Goal: Information Seeking & Learning: Learn about a topic

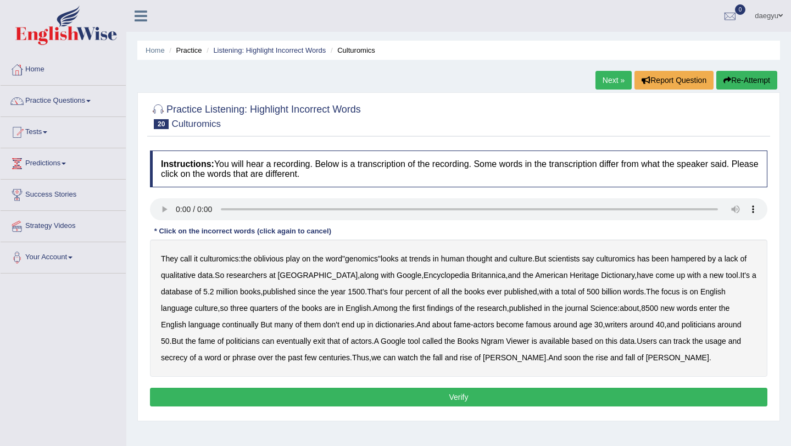
click at [251, 298] on div "They call it culturomics : the oblivious play on the word " genomics " looks at…" at bounding box center [459, 308] width 618 height 137
click at [251, 297] on div "They call it culturomics : the oblivious play on the word " genomics " looks at…" at bounding box center [459, 308] width 618 height 137
click at [251, 293] on b "books" at bounding box center [250, 291] width 20 height 9
click at [254, 296] on b "books" at bounding box center [250, 291] width 20 height 9
click at [344, 309] on b "in" at bounding box center [341, 308] width 6 height 9
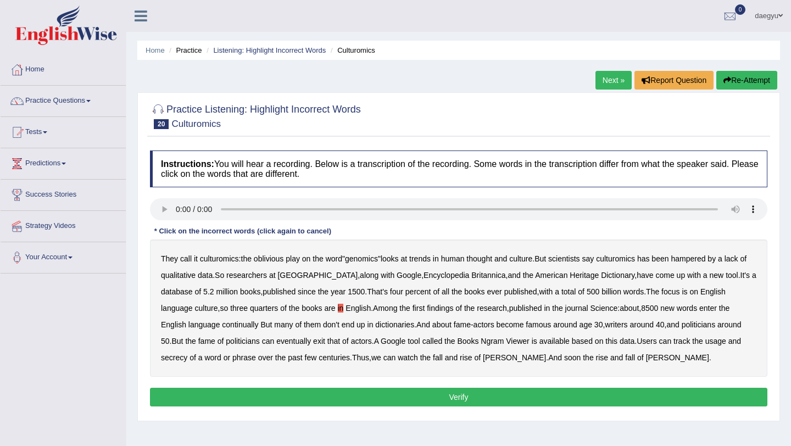
click at [342, 304] on b "in" at bounding box center [341, 308] width 6 height 9
click at [195, 277] on b "qualitative" at bounding box center [178, 275] width 35 height 9
click at [251, 329] on b "continually" at bounding box center [240, 324] width 36 height 9
click at [180, 358] on b "secrecy" at bounding box center [174, 357] width 26 height 9
click at [408, 397] on button "Verify" at bounding box center [459, 397] width 618 height 19
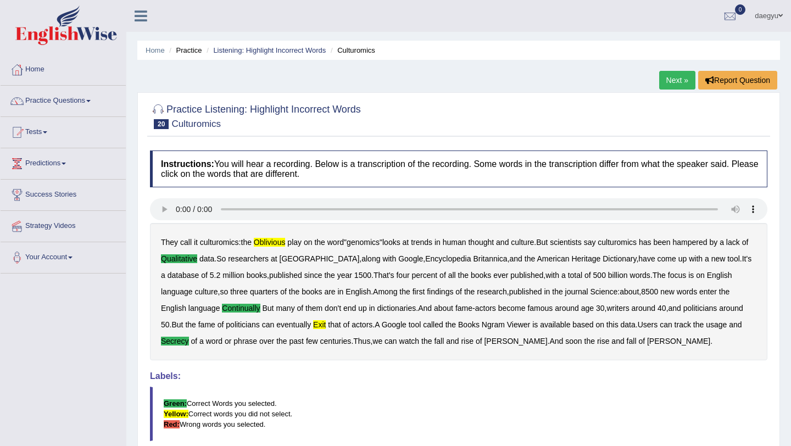
click at [675, 88] on link "Next »" at bounding box center [677, 80] width 36 height 19
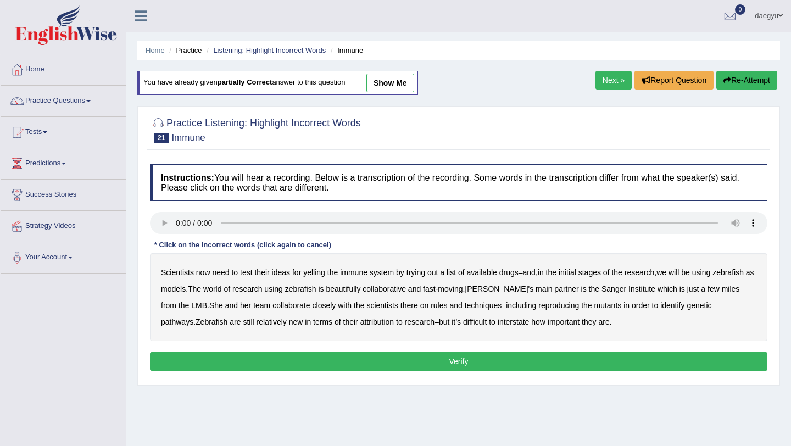
click at [251, 54] on li "Listening: Highlight Incorrect Words" at bounding box center [265, 50] width 122 height 10
click at [252, 53] on link "Listening: Highlight Incorrect Words" at bounding box center [269, 50] width 113 height 8
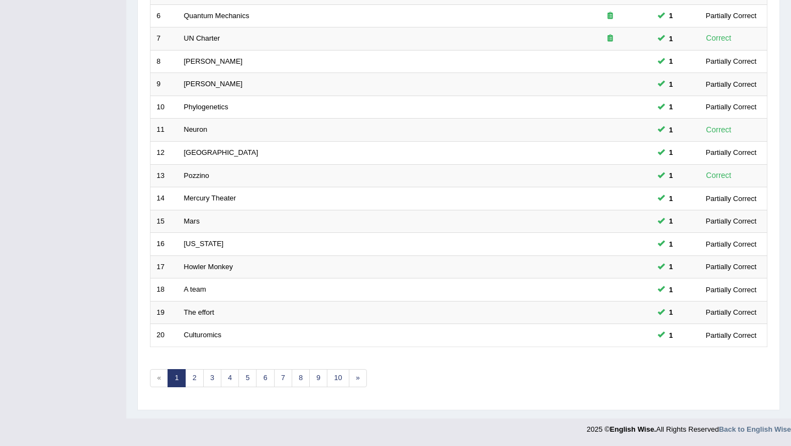
click at [183, 385] on link "1" at bounding box center [177, 378] width 18 height 18
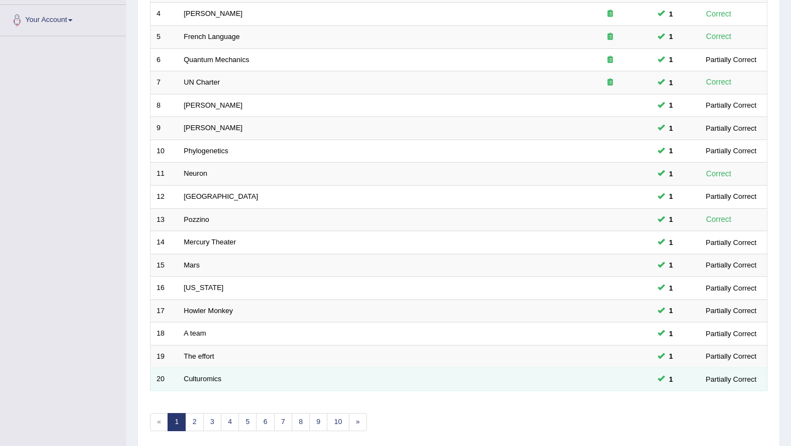
scroll to position [236, 0]
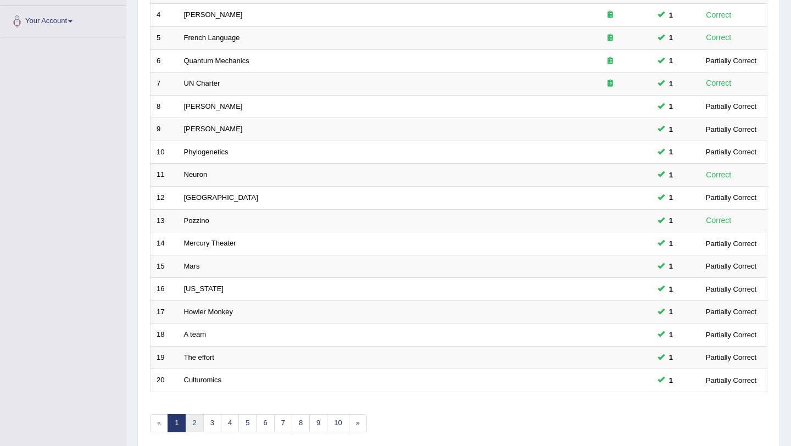
click at [200, 420] on link "2" at bounding box center [194, 423] width 18 height 18
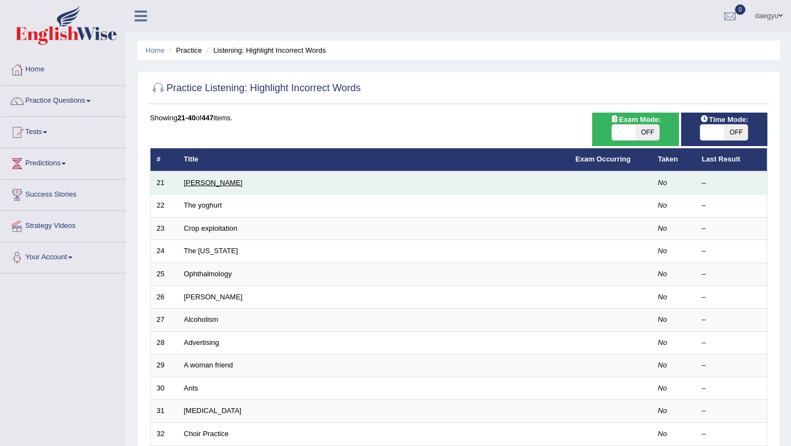
click at [207, 184] on link "McCarthy" at bounding box center [213, 183] width 59 height 8
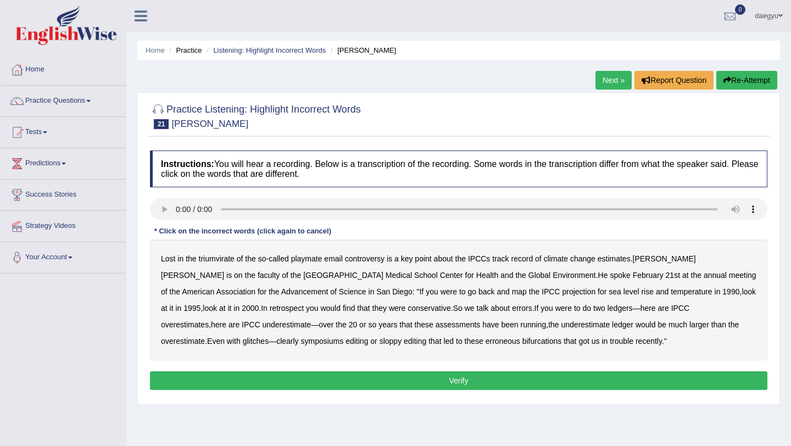
click at [179, 262] on b "in" at bounding box center [181, 258] width 6 height 9
click at [178, 263] on b "in" at bounding box center [181, 258] width 6 height 9
click at [529, 263] on div "Lost in the triumvirate of the so - called playmate email controversy is a key …" at bounding box center [459, 300] width 618 height 121
click at [281, 295] on b "Advancement" at bounding box center [304, 291] width 47 height 9
click at [641, 292] on b "rise" at bounding box center [647, 291] width 13 height 9
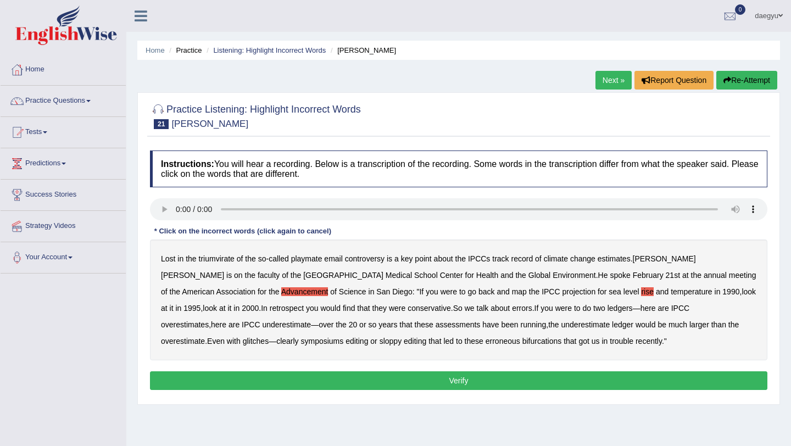
click at [641, 289] on b "rise" at bounding box center [647, 291] width 13 height 9
click at [624, 295] on b "level" at bounding box center [632, 291] width 16 height 9
click at [498, 386] on button "Verify" at bounding box center [459, 381] width 618 height 19
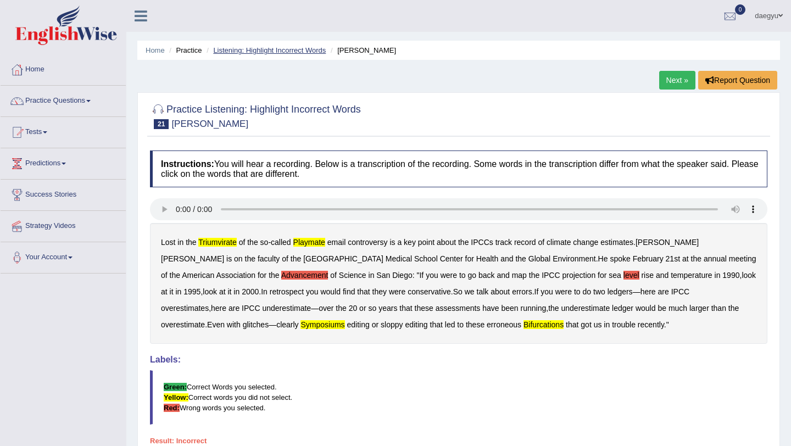
click at [313, 51] on link "Listening: Highlight Incorrect Words" at bounding box center [269, 50] width 113 height 8
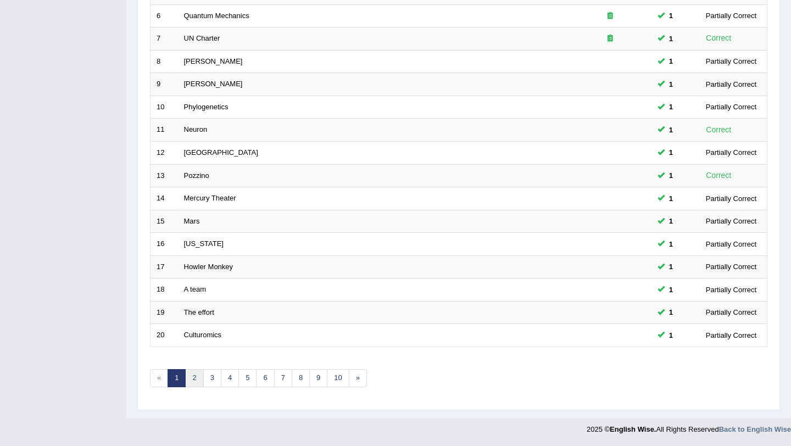
click at [192, 376] on link "2" at bounding box center [194, 378] width 18 height 18
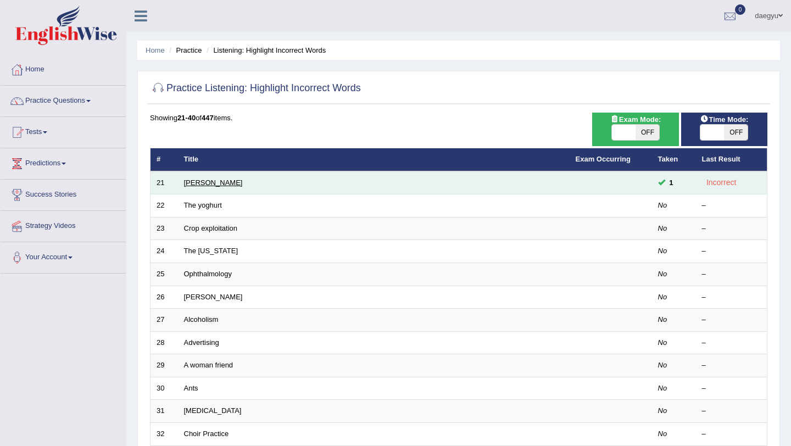
click at [206, 179] on link "[PERSON_NAME]" at bounding box center [213, 183] width 59 height 8
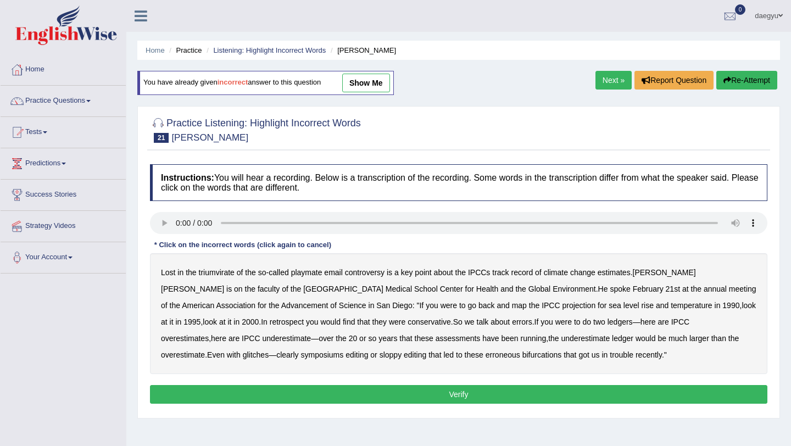
click at [211, 275] on b "triumvirate" at bounding box center [217, 272] width 36 height 9
click at [299, 271] on b "playmate" at bounding box center [306, 272] width 31 height 9
click at [512, 304] on b "map" at bounding box center [519, 305] width 15 height 9
click at [319, 336] on b "over" at bounding box center [326, 338] width 15 height 9
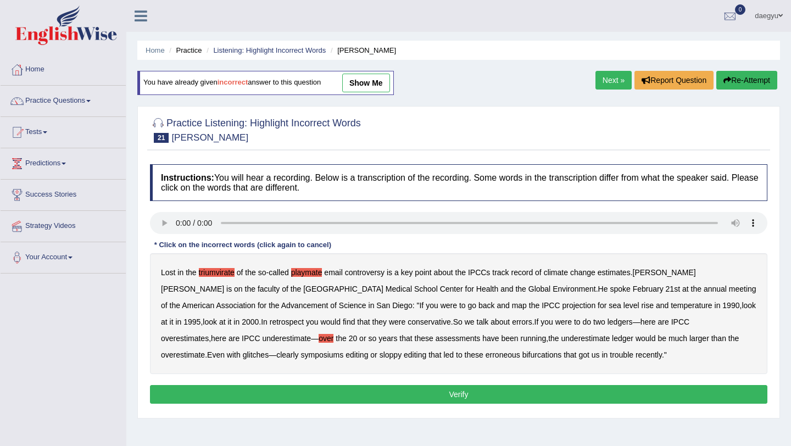
click at [338, 396] on button "Verify" at bounding box center [459, 394] width 618 height 19
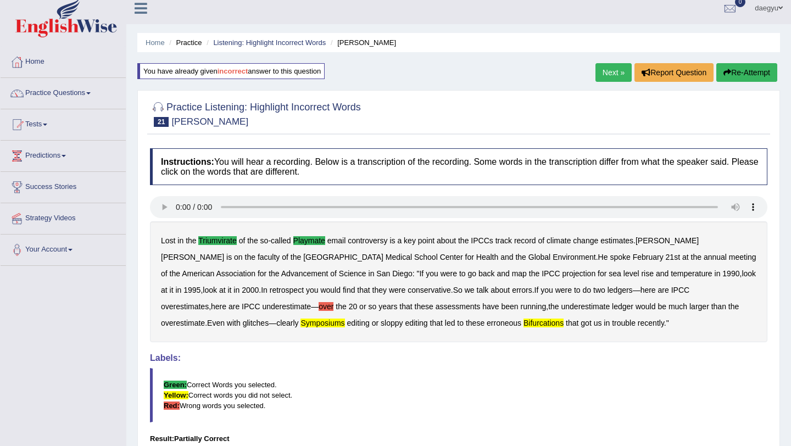
scroll to position [15, 0]
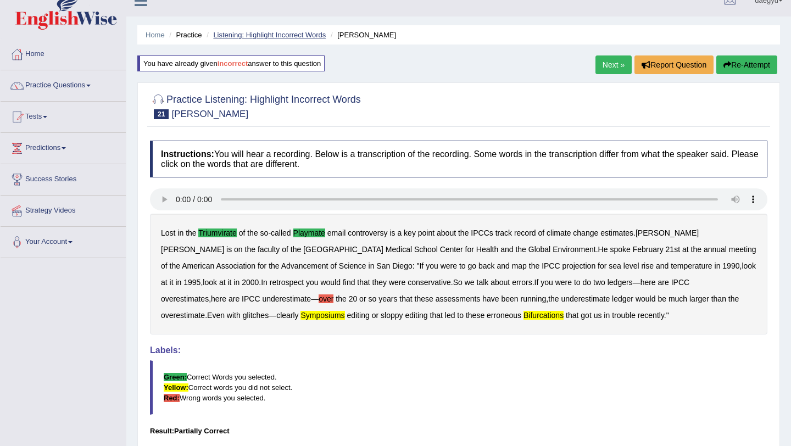
click at [237, 38] on link "Listening: Highlight Incorrect Words" at bounding box center [269, 35] width 113 height 8
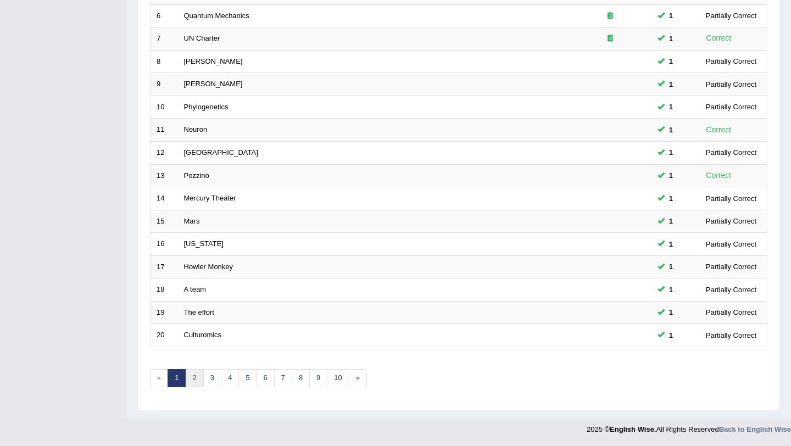
click at [189, 380] on link "2" at bounding box center [194, 378] width 18 height 18
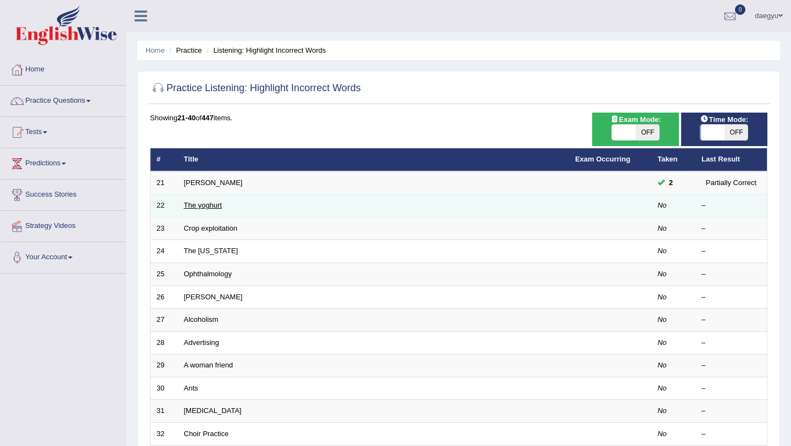
click at [207, 209] on link "The yoghurt" at bounding box center [203, 205] width 38 height 8
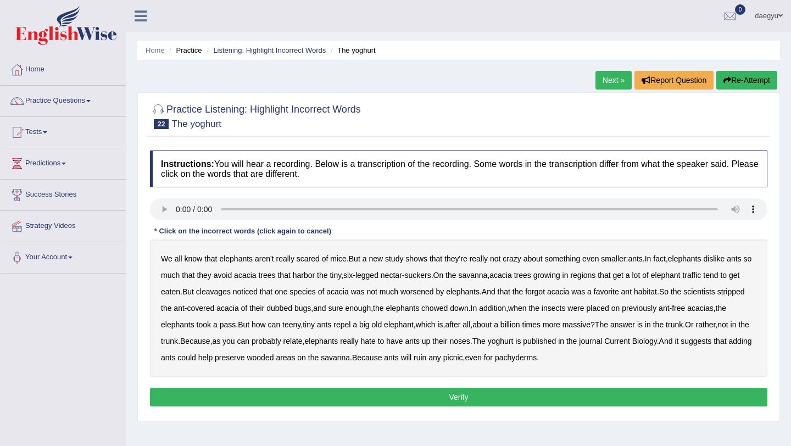
click at [229, 294] on b "cleavages" at bounding box center [213, 291] width 35 height 9
click at [434, 291] on b "worsened" at bounding box center [418, 291] width 34 height 9
click at [545, 291] on b "forgot" at bounding box center [535, 291] width 20 height 9
click at [292, 307] on b "dubbed" at bounding box center [280, 308] width 26 height 9
click at [514, 341] on b "yoghurt" at bounding box center [501, 341] width 26 height 9
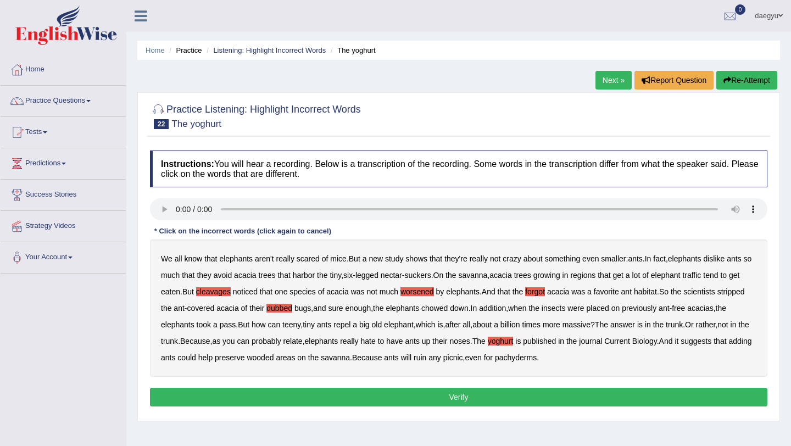
click at [515, 394] on button "Verify" at bounding box center [459, 397] width 618 height 19
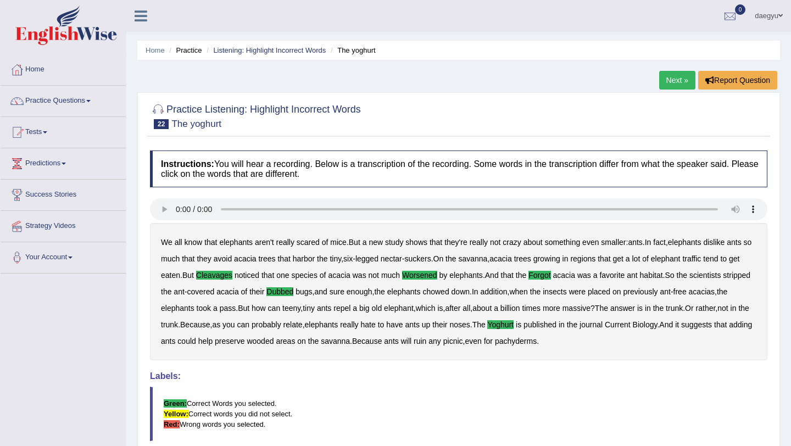
click at [302, 42] on ul "Home Practice Listening: Highlight Incorrect Words The yoghurt" at bounding box center [458, 50] width 643 height 19
click at [302, 46] on li "Listening: Highlight Incorrect Words" at bounding box center [265, 50] width 122 height 10
click at [318, 52] on link "Listening: Highlight Incorrect Words" at bounding box center [269, 50] width 113 height 8
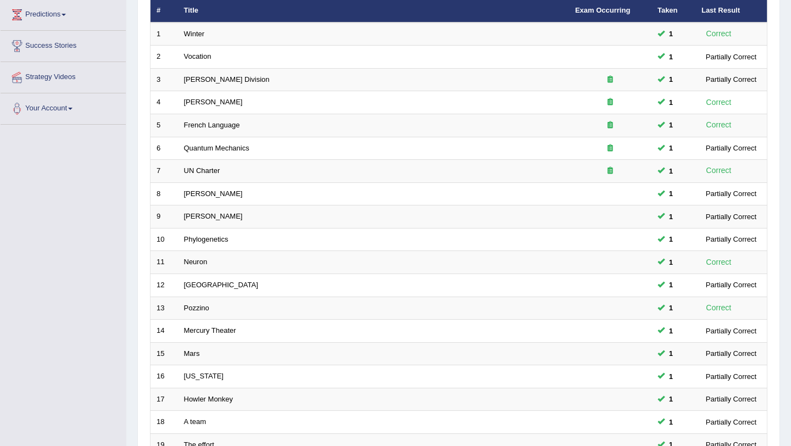
scroll to position [281, 0]
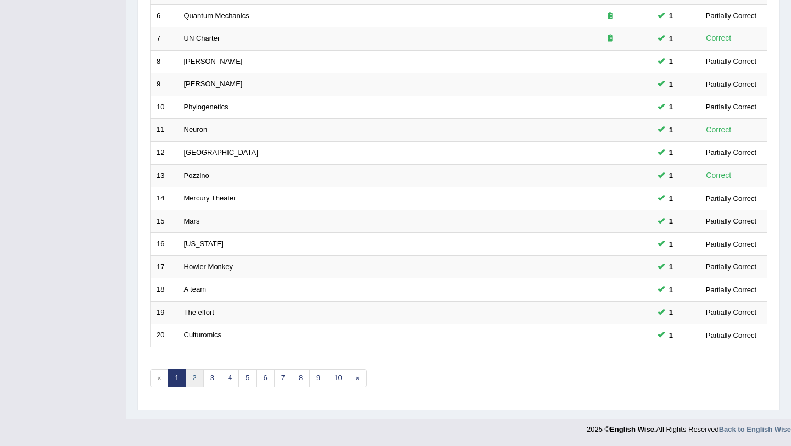
click at [197, 374] on link "2" at bounding box center [194, 378] width 18 height 18
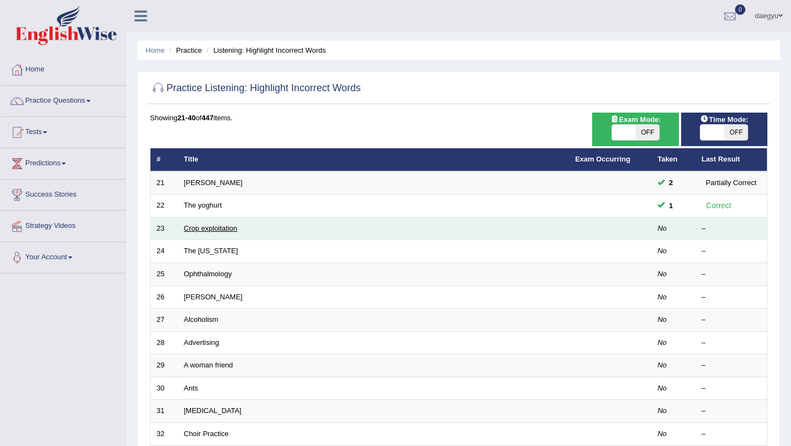
click at [210, 229] on link "Crop exploitation" at bounding box center [211, 228] width 54 height 8
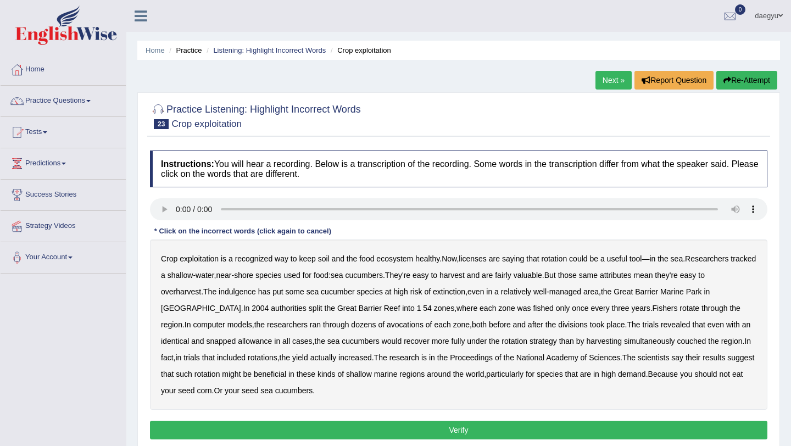
click at [211, 259] on b "exploitation" at bounding box center [199, 258] width 39 height 9
click at [481, 262] on b "licenses" at bounding box center [473, 258] width 28 height 9
click at [214, 274] on b "water" at bounding box center [205, 275] width 18 height 9
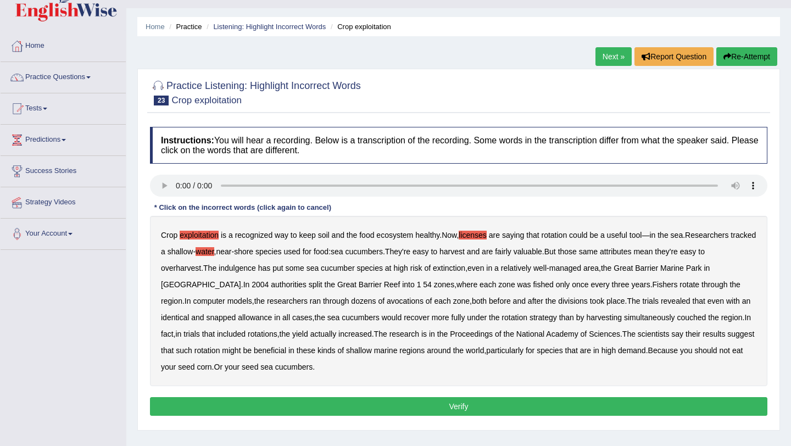
scroll to position [25, 0]
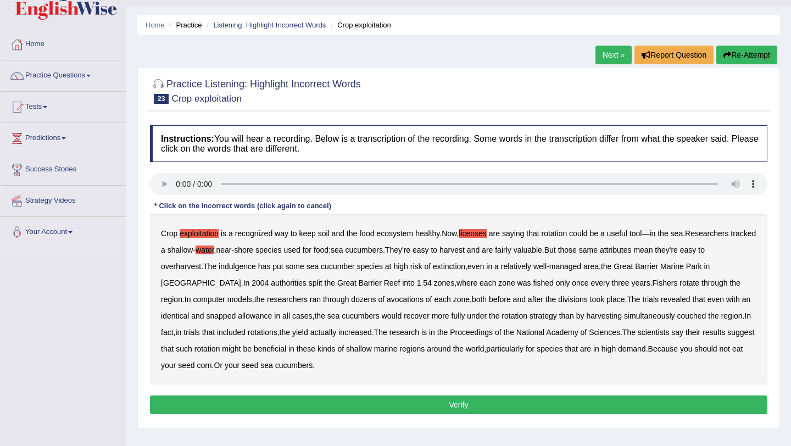
click at [248, 269] on b "indulgence" at bounding box center [237, 266] width 37 height 9
click at [309, 286] on b "split" at bounding box center [316, 283] width 14 height 9
click at [387, 298] on b "avocations" at bounding box center [405, 299] width 37 height 9
click at [207, 312] on b "snapped" at bounding box center [222, 316] width 30 height 9
click at [561, 409] on button "Verify" at bounding box center [459, 405] width 618 height 19
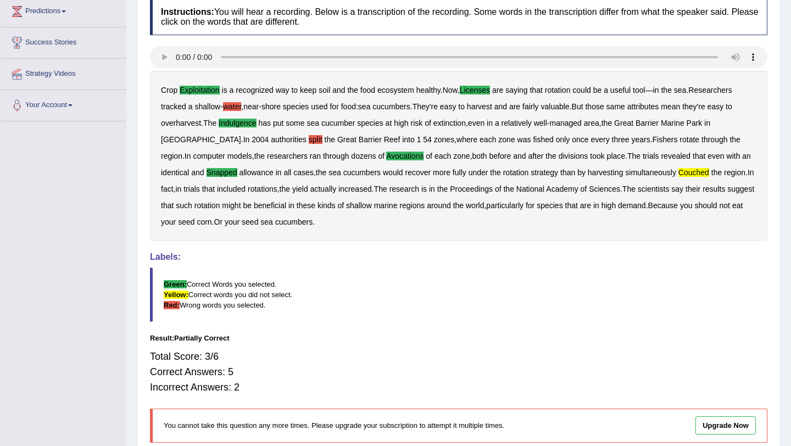
scroll to position [0, 0]
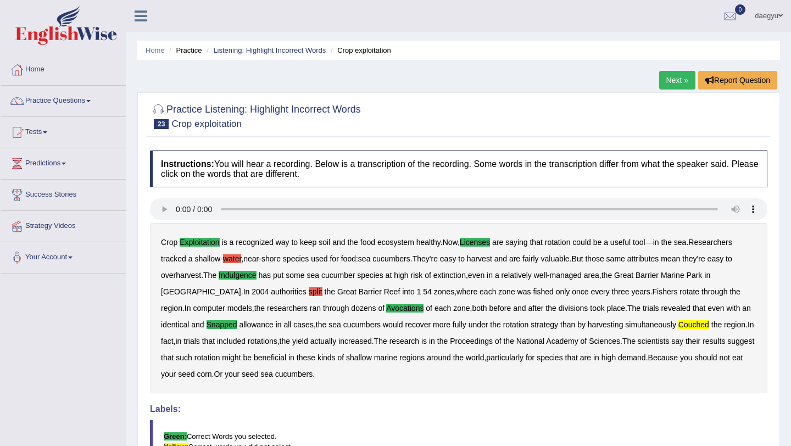
click at [284, 57] on ul "Home Practice Listening: Highlight Incorrect Words Crop exploitation" at bounding box center [458, 50] width 643 height 19
click at [290, 51] on link "Listening: Highlight Incorrect Words" at bounding box center [269, 50] width 113 height 8
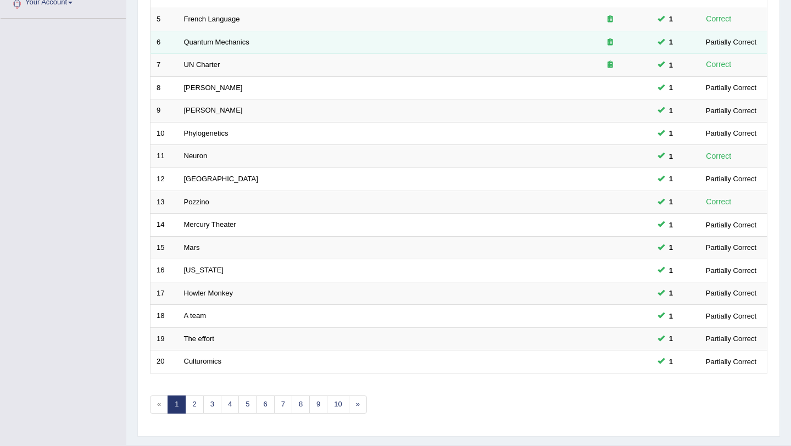
scroll to position [281, 0]
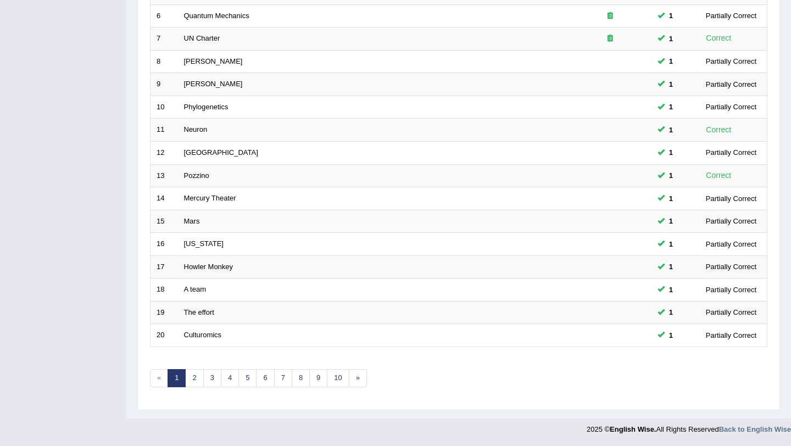
click at [185, 375] on link "1" at bounding box center [177, 378] width 18 height 18
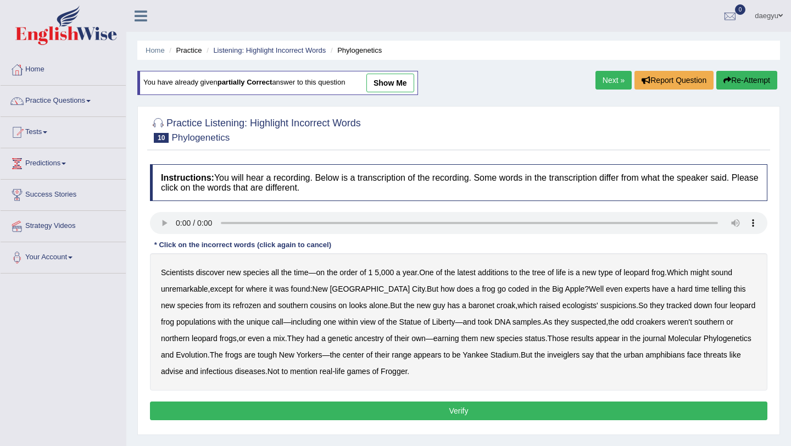
click at [262, 56] on ul "Home Practice Listening: Highlight Incorrect Words Phylogenetics" at bounding box center [458, 50] width 643 height 19
click at [264, 51] on link "Listening: Highlight Incorrect Words" at bounding box center [269, 50] width 113 height 8
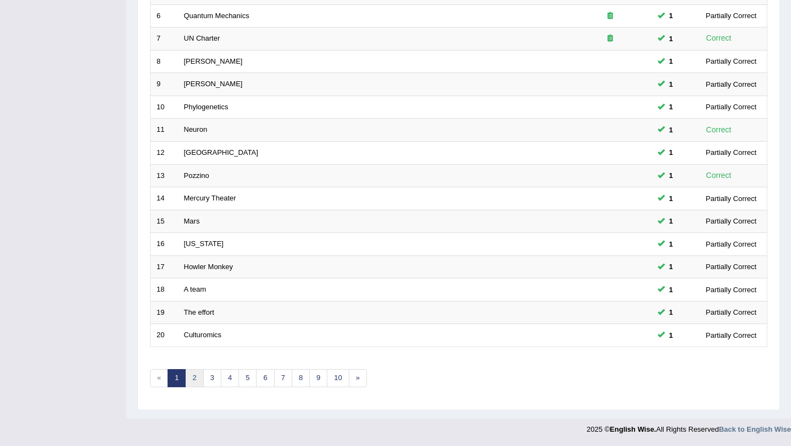
click at [191, 373] on link "2" at bounding box center [194, 378] width 18 height 18
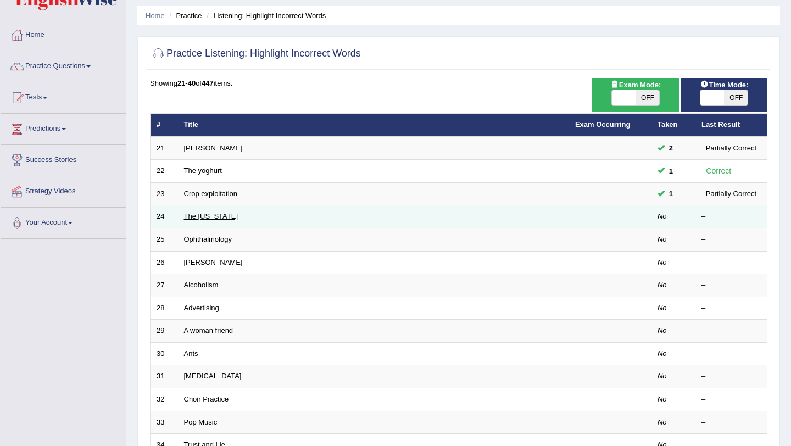
click at [206, 217] on link "The Texas" at bounding box center [211, 216] width 54 height 8
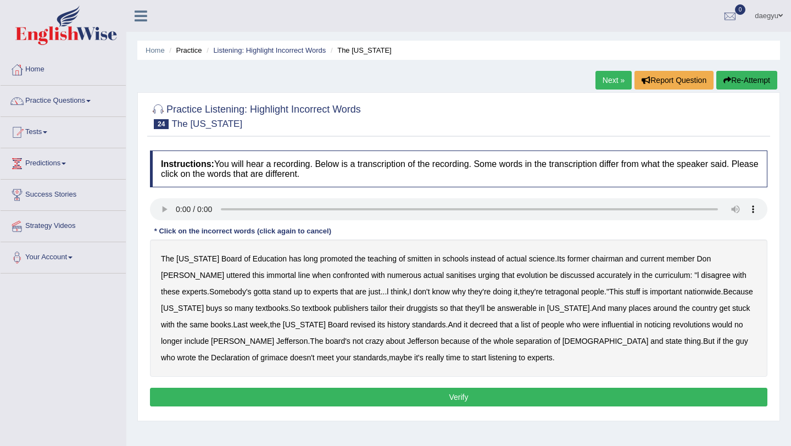
click at [408, 258] on b "smitten" at bounding box center [420, 258] width 25 height 9
click at [267, 275] on b "immortal" at bounding box center [282, 275] width 30 height 9
click at [179, 284] on div "The Texas Board of Education has long promoted the teaching of smitten in schoo…" at bounding box center [459, 308] width 618 height 137
click at [267, 275] on b "immortal" at bounding box center [282, 275] width 30 height 9
click at [545, 292] on b "tetragonal" at bounding box center [562, 291] width 34 height 9
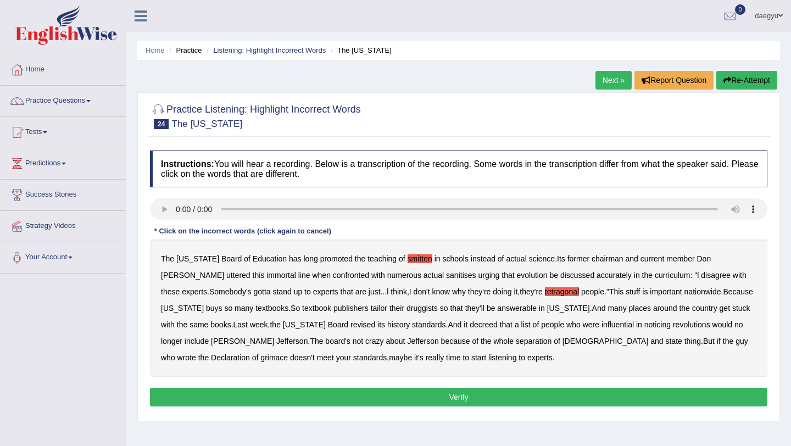
click at [407, 312] on b "druggists" at bounding box center [422, 308] width 31 height 9
click at [497, 306] on b "answerable" at bounding box center [517, 308] width 40 height 9
click at [580, 329] on div "The Texas Board of Education has long promoted the teaching of smitten in schoo…" at bounding box center [459, 308] width 618 height 137
click at [645, 326] on b "noticing" at bounding box center [658, 324] width 26 height 9
click at [288, 353] on b "grimace" at bounding box center [273, 357] width 27 height 9
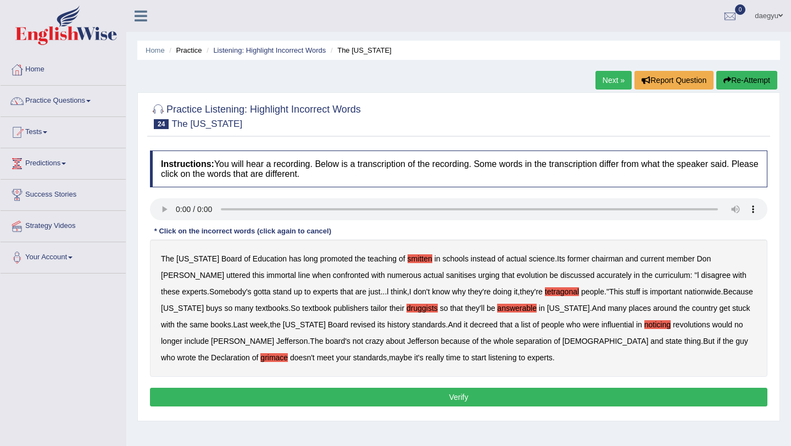
click at [543, 387] on div "Instructions: You will hear a recording. Below is a transcription of the record…" at bounding box center [458, 280] width 623 height 270
click at [543, 392] on button "Verify" at bounding box center [459, 397] width 618 height 19
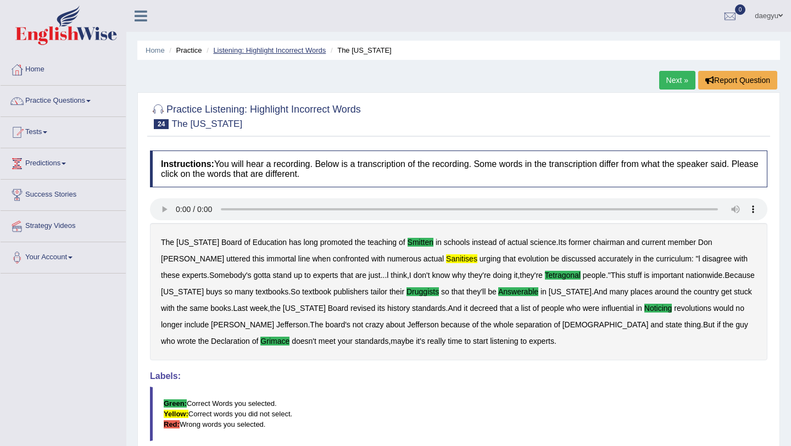
click at [291, 48] on link "Listening: Highlight Incorrect Words" at bounding box center [269, 50] width 113 height 8
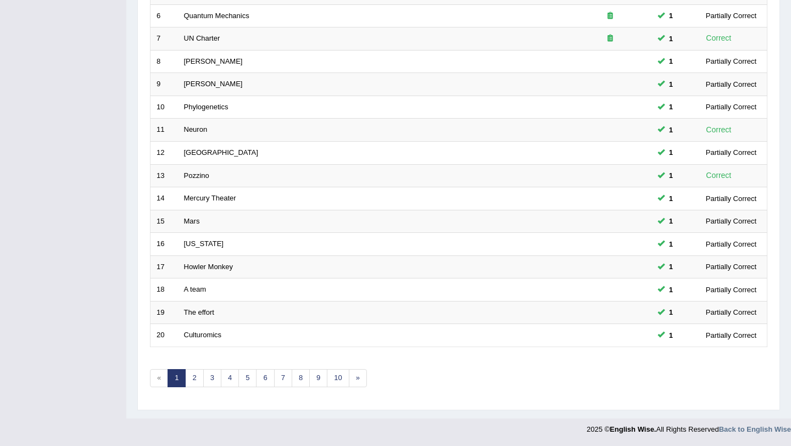
scroll to position [274, 0]
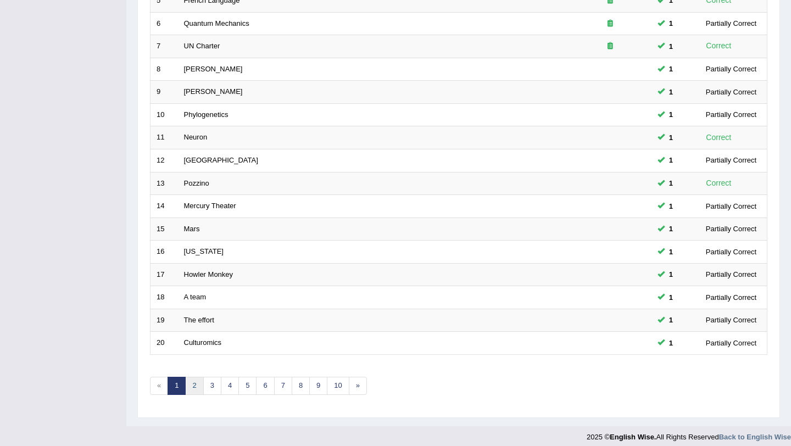
click at [196, 395] on link "2" at bounding box center [194, 386] width 18 height 18
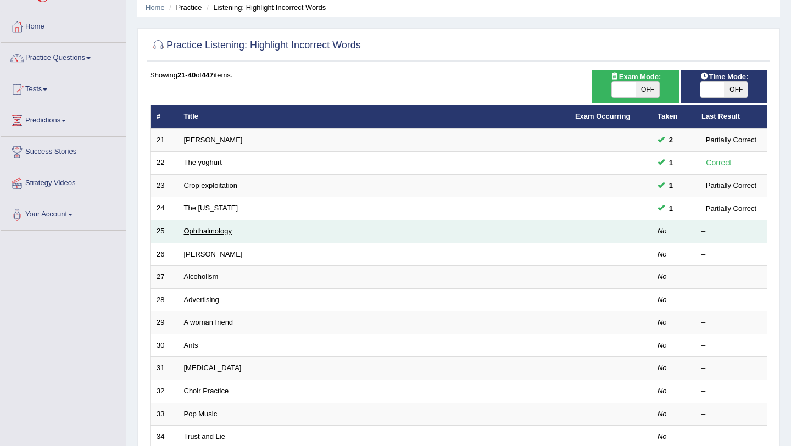
click at [194, 234] on link "Ophthalmology" at bounding box center [208, 231] width 48 height 8
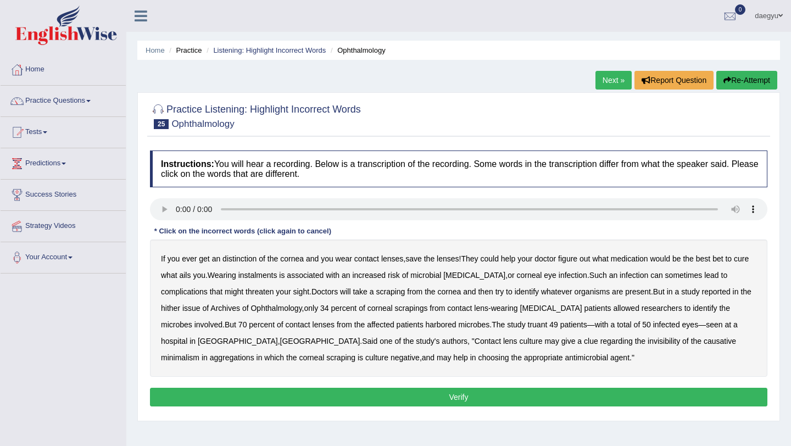
click at [239, 260] on b "distinction" at bounding box center [240, 258] width 34 height 9
click at [278, 278] on b "instalments" at bounding box center [258, 275] width 39 height 9
click at [179, 304] on b "hither" at bounding box center [170, 308] width 19 height 9
click at [287, 309] on b "Ophthalmology" at bounding box center [276, 308] width 51 height 9
click at [302, 307] on b "Ophthalmology" at bounding box center [276, 308] width 51 height 9
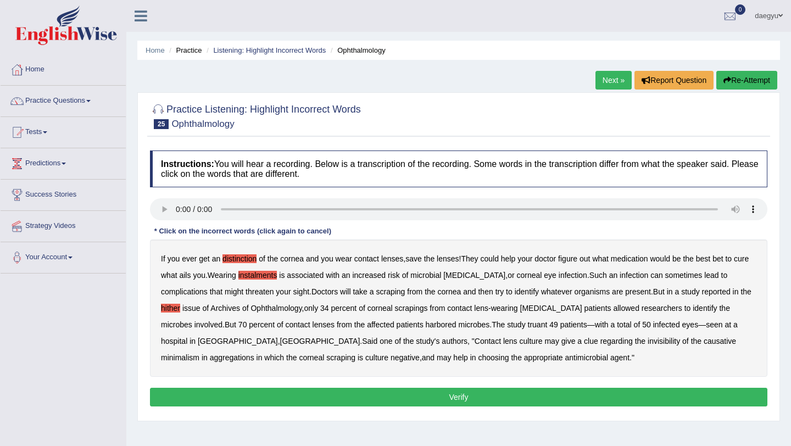
click at [528, 325] on b "truant" at bounding box center [538, 324] width 20 height 9
click at [648, 337] on b "invisibility" at bounding box center [664, 341] width 32 height 9
click at [199, 353] on b "minimalism" at bounding box center [180, 357] width 38 height 9
click at [691, 348] on div "If you ever get an distinction of the cornea and you wear contact lenses , save…" at bounding box center [459, 308] width 618 height 137
click at [254, 353] on b "aggregations" at bounding box center [232, 357] width 45 height 9
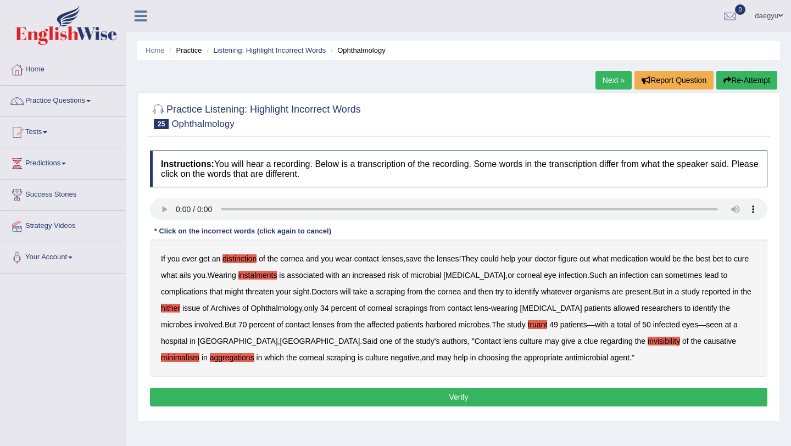
click at [658, 387] on div "Instructions: You will hear a recording. Below is a transcription of the record…" at bounding box center [458, 280] width 623 height 270
click at [656, 393] on button "Verify" at bounding box center [459, 397] width 618 height 19
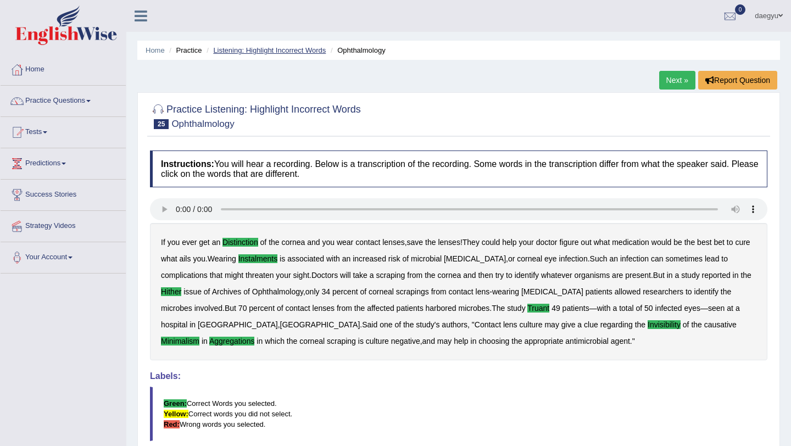
click at [296, 47] on link "Listening: Highlight Incorrect Words" at bounding box center [269, 50] width 113 height 8
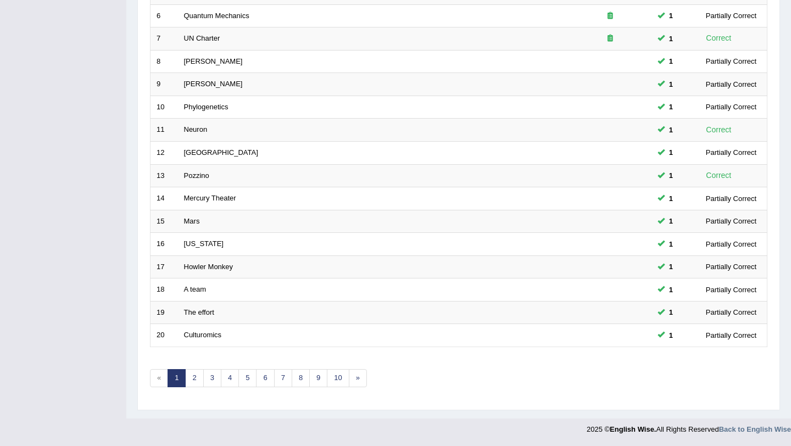
click at [191, 388] on div "Showing 1-20 of 447 items. # Title Exam Occurring Taken Last Result 1 Winter 1 …" at bounding box center [459, 116] width 618 height 570
click at [191, 384] on link "2" at bounding box center [194, 378] width 18 height 18
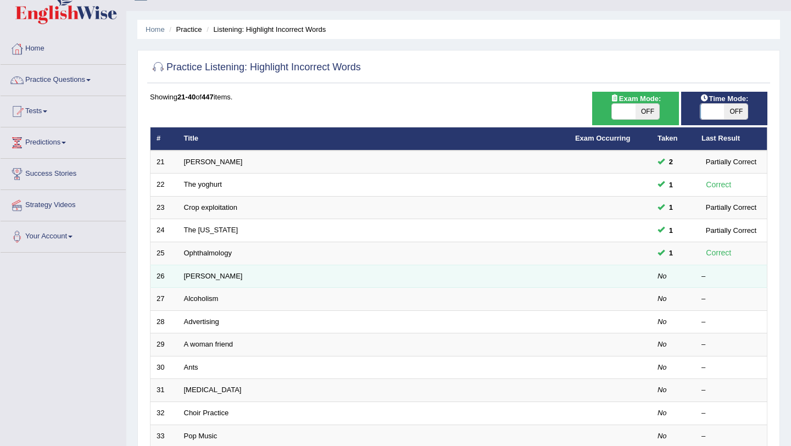
click at [199, 274] on td "[PERSON_NAME]" at bounding box center [373, 276] width 391 height 23
click at [193, 275] on link "[PERSON_NAME]" at bounding box center [213, 276] width 59 height 8
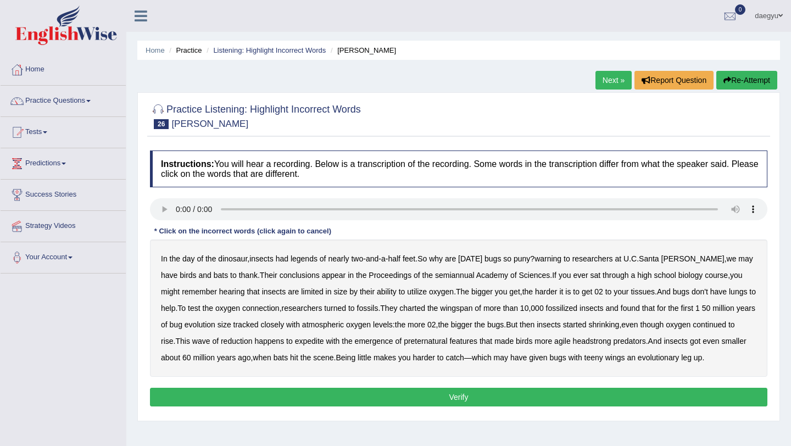
click at [309, 260] on b "legends" at bounding box center [304, 258] width 27 height 9
click at [562, 258] on b "warning" at bounding box center [548, 258] width 27 height 9
click at [440, 277] on b "semiannual" at bounding box center [455, 275] width 40 height 9
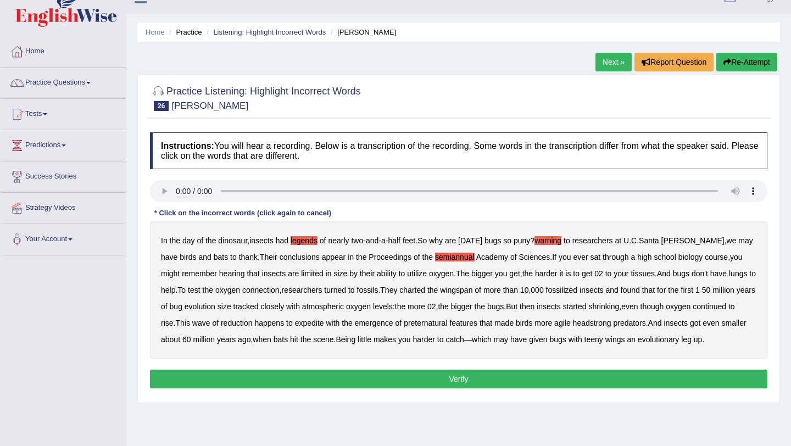
scroll to position [25, 0]
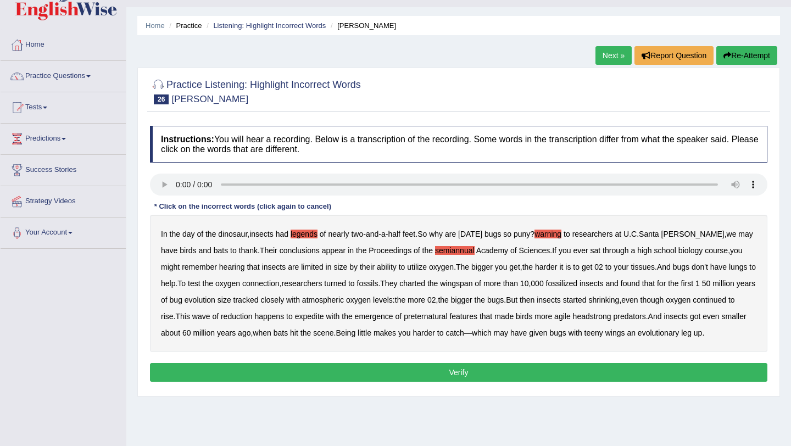
click at [324, 315] on b "expedite" at bounding box center [309, 316] width 29 height 9
click at [447, 318] on b "preternatural" at bounding box center [425, 316] width 43 height 9
click at [439, 382] on button "Verify" at bounding box center [459, 372] width 618 height 19
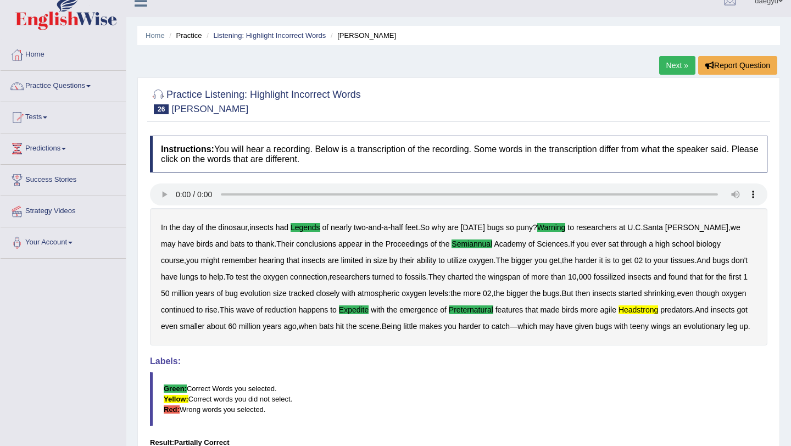
scroll to position [2, 0]
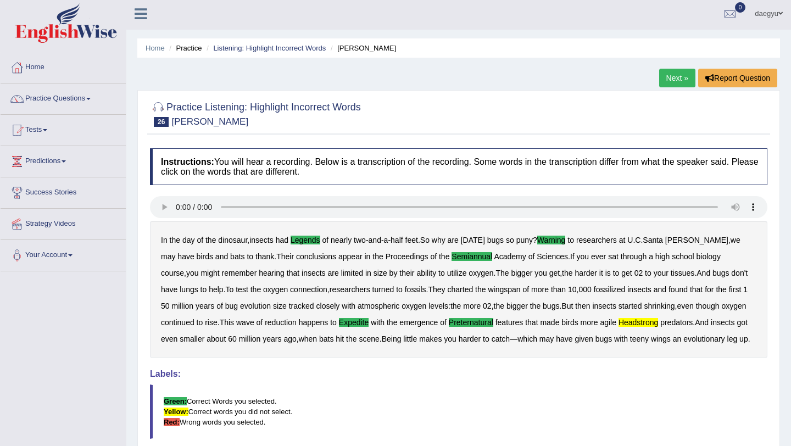
click at [674, 64] on div "Home Practice Listening: Highlight Incorrect Words Cruz Next » Report Question …" at bounding box center [458, 293] width 665 height 591
click at [674, 77] on link "Next »" at bounding box center [677, 78] width 36 height 19
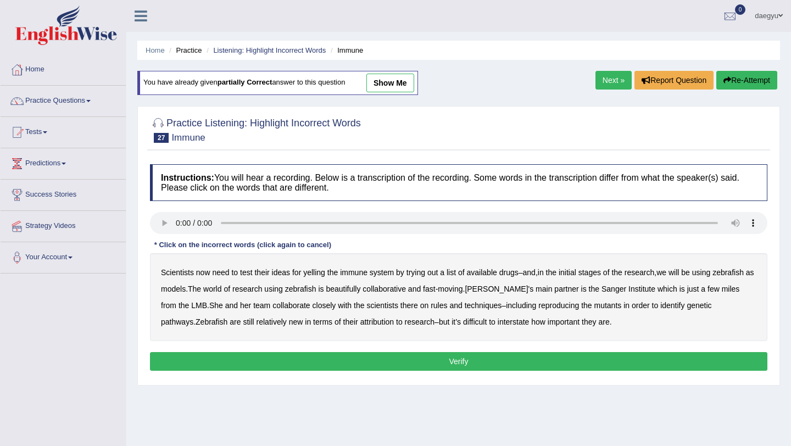
click at [295, 56] on ul "Home Practice Listening: Highlight Incorrect Words Immune" at bounding box center [458, 50] width 643 height 19
click at [300, 53] on link "Listening: Highlight Incorrect Words" at bounding box center [269, 50] width 113 height 8
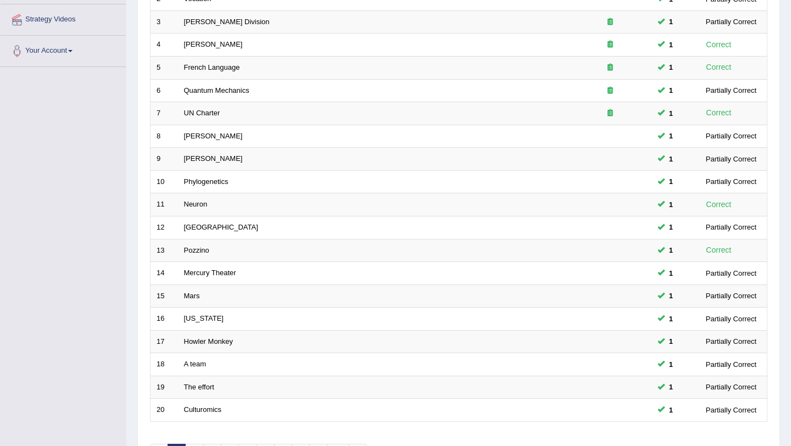
scroll to position [281, 0]
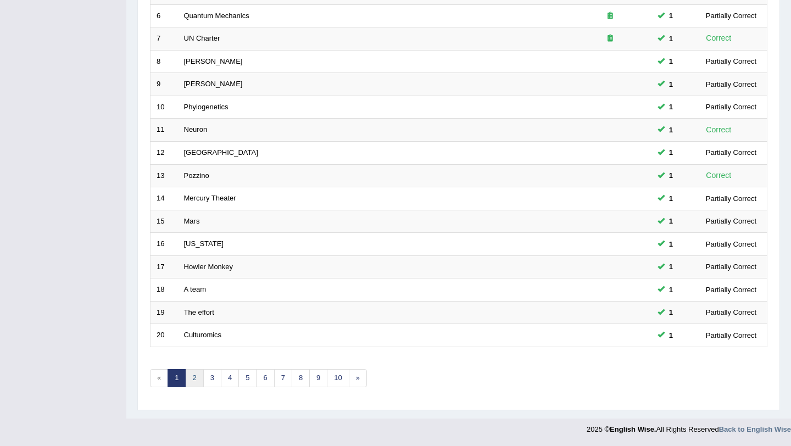
click at [189, 375] on link "2" at bounding box center [194, 378] width 18 height 18
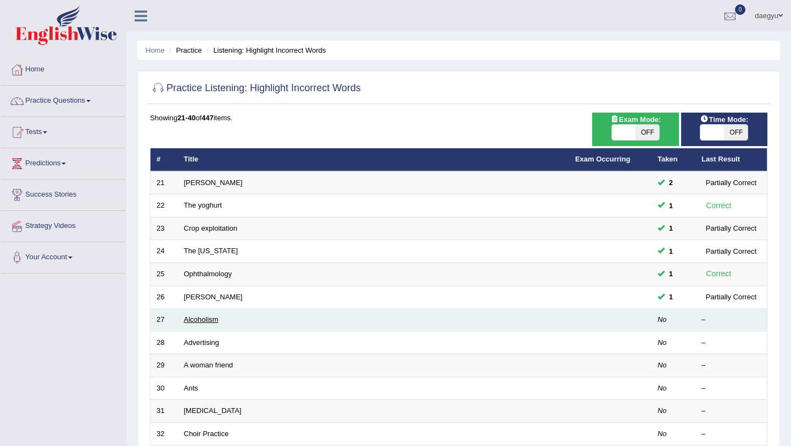
click at [195, 322] on link "Alcoholism" at bounding box center [201, 319] width 35 height 8
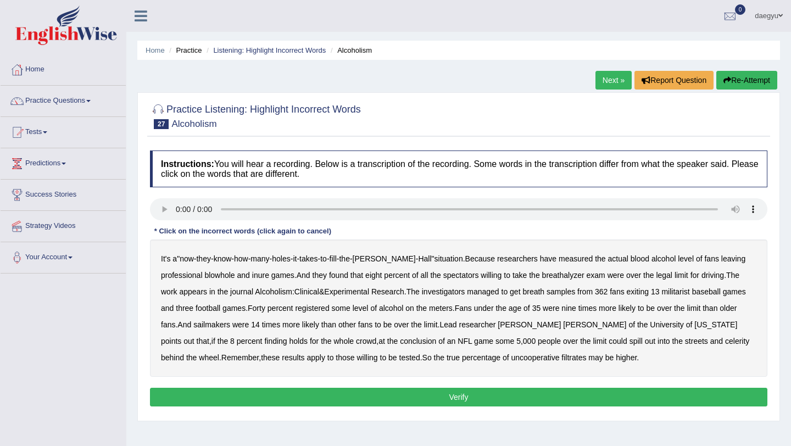
click at [228, 272] on b "blowhole" at bounding box center [219, 275] width 30 height 9
click at [262, 277] on b "inure" at bounding box center [260, 275] width 17 height 9
click at [686, 296] on b "militarist" at bounding box center [676, 291] width 28 height 9
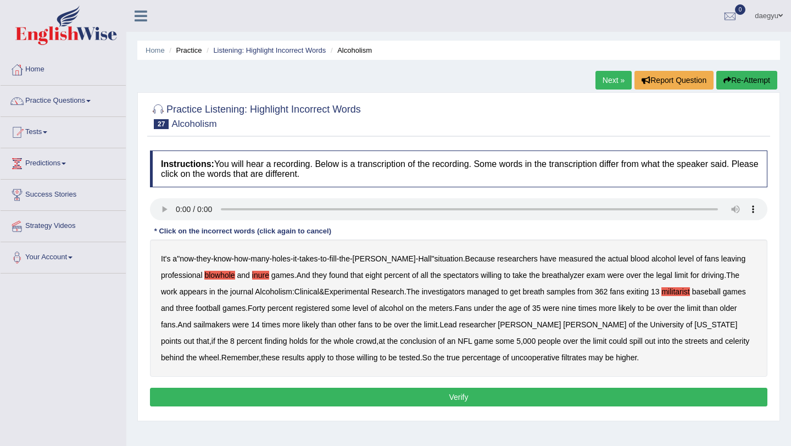
click at [230, 320] on b "sailmakers" at bounding box center [211, 324] width 37 height 9
click at [725, 342] on b "celerity" at bounding box center [737, 341] width 24 height 9
click at [512, 354] on b "uncooperative" at bounding box center [536, 357] width 48 height 9
click at [511, 390] on button "Verify" at bounding box center [459, 397] width 618 height 19
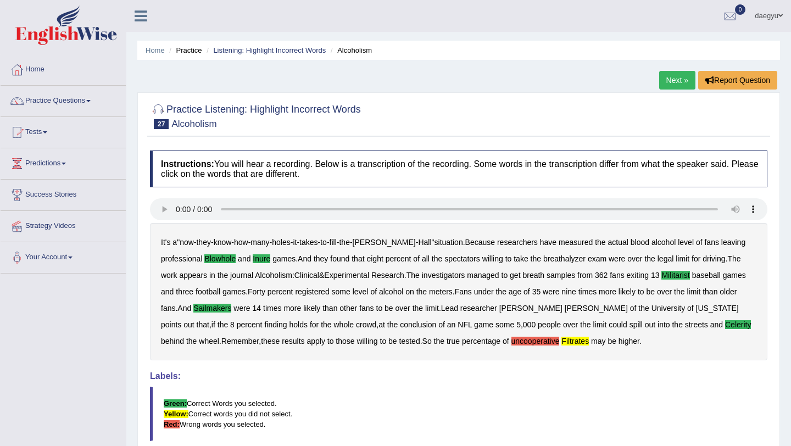
click at [235, 55] on li "Listening: Highlight Incorrect Words" at bounding box center [265, 50] width 122 height 10
click at [241, 49] on link "Listening: Highlight Incorrect Words" at bounding box center [269, 50] width 113 height 8
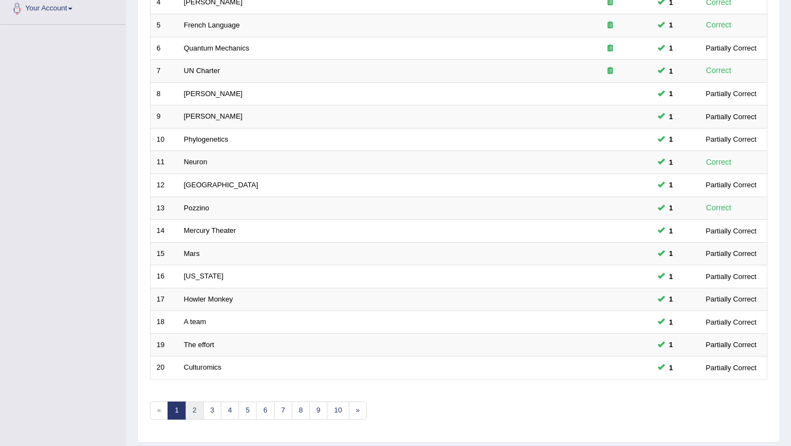
click at [195, 406] on link "2" at bounding box center [194, 411] width 18 height 18
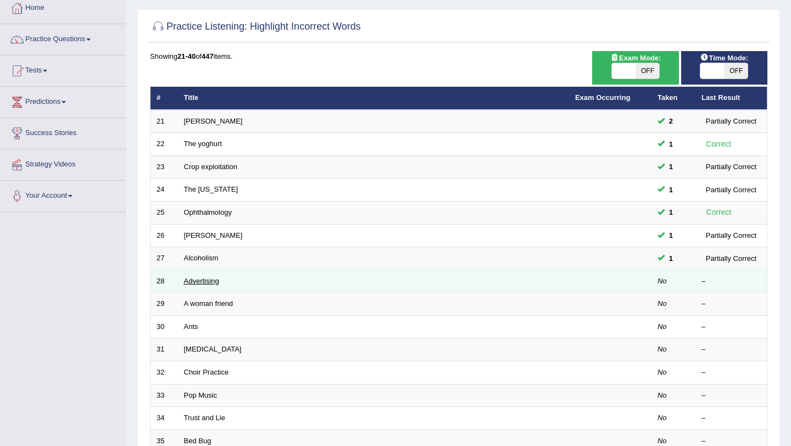
click at [215, 279] on link "Advertising" at bounding box center [201, 281] width 35 height 8
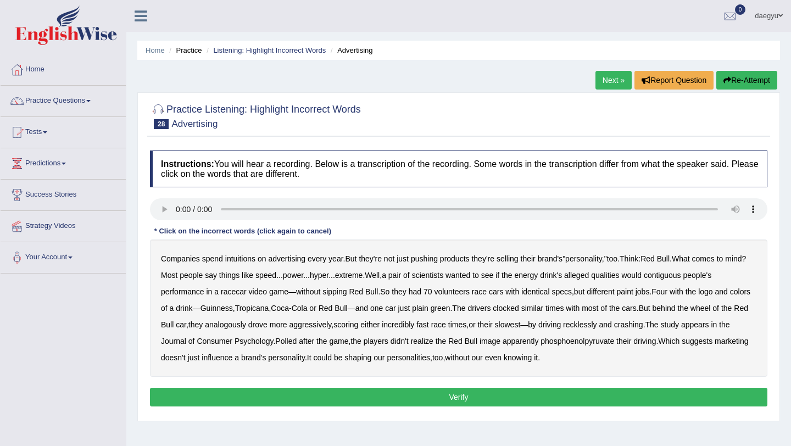
click at [239, 256] on b "intuitions" at bounding box center [240, 258] width 30 height 9
click at [681, 273] on b "contiguous" at bounding box center [662, 275] width 37 height 9
click at [246, 323] on b "analogously" at bounding box center [225, 324] width 41 height 9
click at [473, 383] on div "Instructions: You will hear a recording. Below is a transcription of the record…" at bounding box center [458, 280] width 623 height 270
click at [471, 391] on button "Verify" at bounding box center [459, 397] width 618 height 19
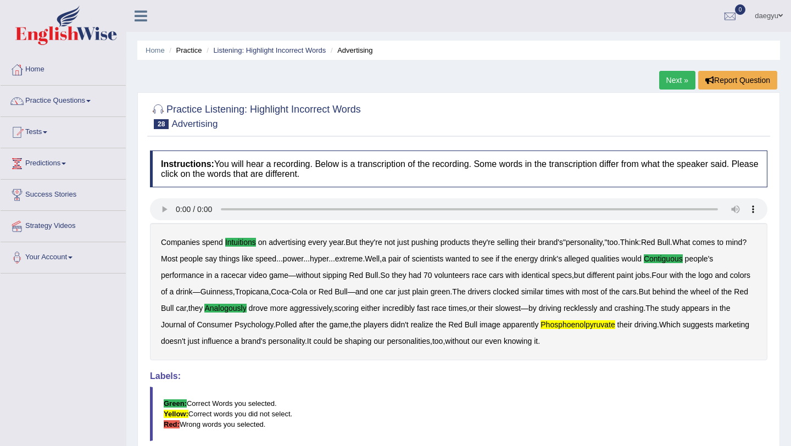
click at [667, 90] on div "Next » Report Question" at bounding box center [719, 81] width 121 height 21
click at [667, 87] on link "Next »" at bounding box center [677, 80] width 36 height 19
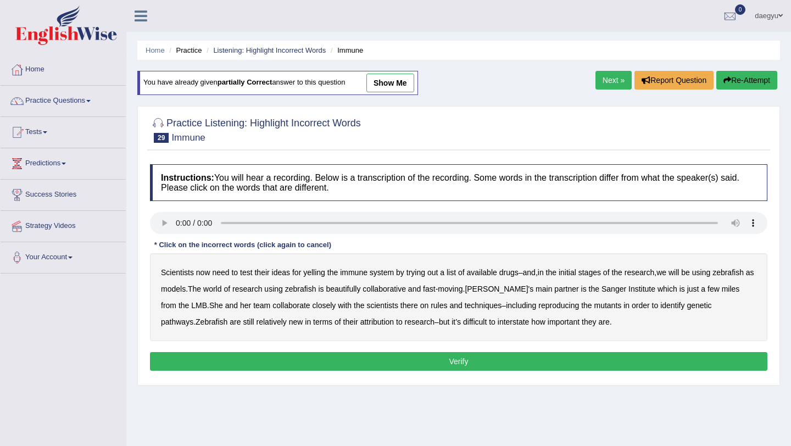
click at [304, 54] on li "Listening: Highlight Incorrect Words" at bounding box center [265, 50] width 122 height 10
click at [312, 52] on link "Listening: Highlight Incorrect Words" at bounding box center [269, 50] width 113 height 8
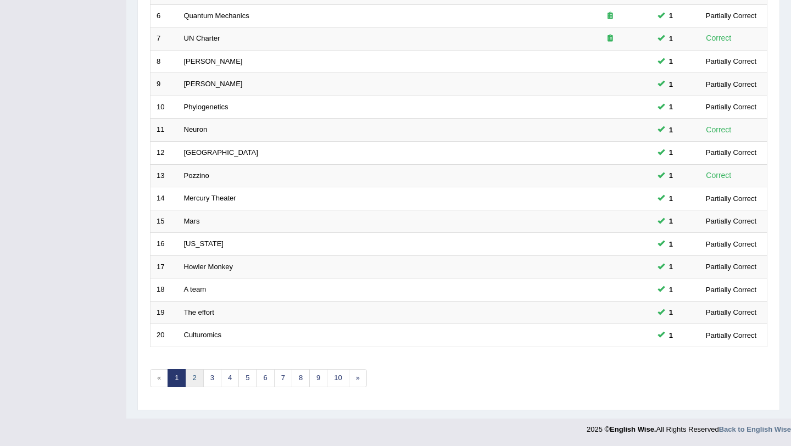
click at [190, 381] on link "2" at bounding box center [194, 378] width 18 height 18
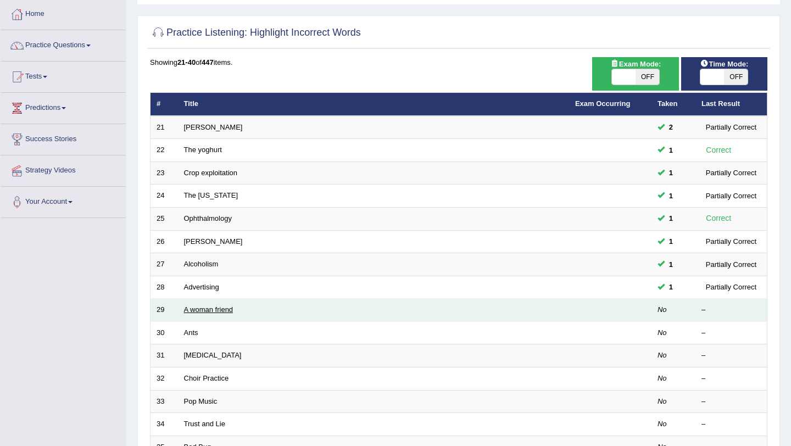
click at [218, 309] on link "A woman friend" at bounding box center [208, 310] width 49 height 8
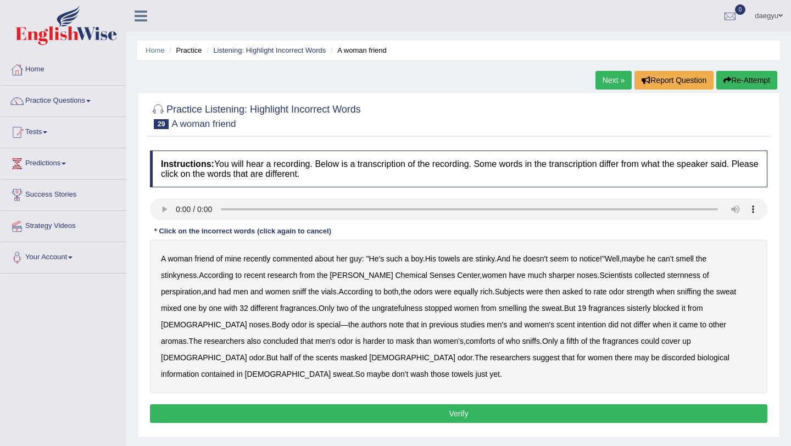
click at [667, 274] on b "sternness" at bounding box center [684, 275] width 34 height 9
click at [361, 313] on div "A woman friend of mine recently commented about her guy : " He's such a boy . H…" at bounding box center [459, 317] width 618 height 154
click at [372, 312] on b "ungratefulness" at bounding box center [397, 308] width 51 height 9
click at [589, 306] on b "fragrances" at bounding box center [607, 308] width 36 height 9
click at [627, 308] on b "sisterly" at bounding box center [639, 308] width 24 height 9
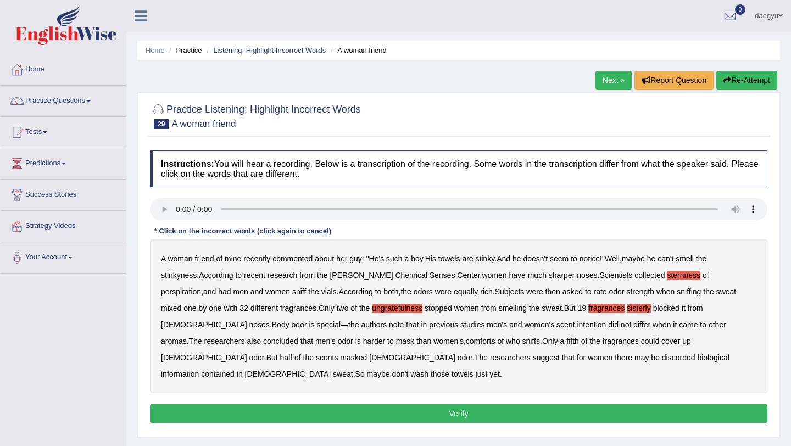
click at [589, 308] on b "fragrances" at bounding box center [607, 308] width 36 height 9
click at [466, 340] on b "comforts" at bounding box center [481, 341] width 30 height 9
click at [662, 359] on b "discorded" at bounding box center [679, 357] width 34 height 9
click at [211, 404] on button "Verify" at bounding box center [459, 413] width 618 height 19
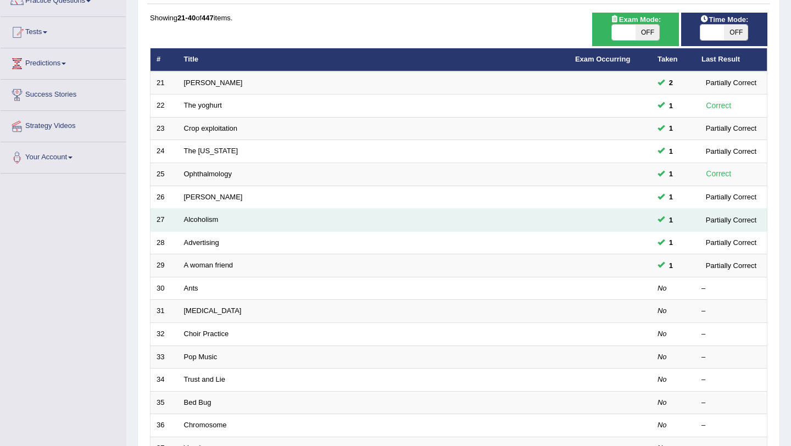
scroll to position [115, 0]
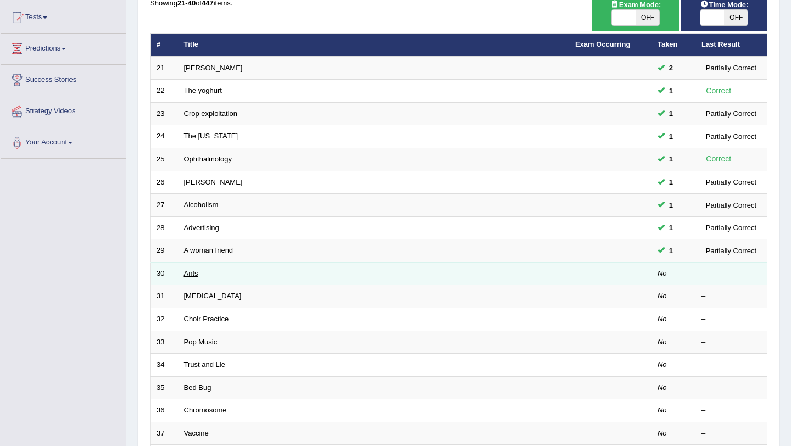
click at [191, 276] on link "Ants" at bounding box center [191, 273] width 14 height 8
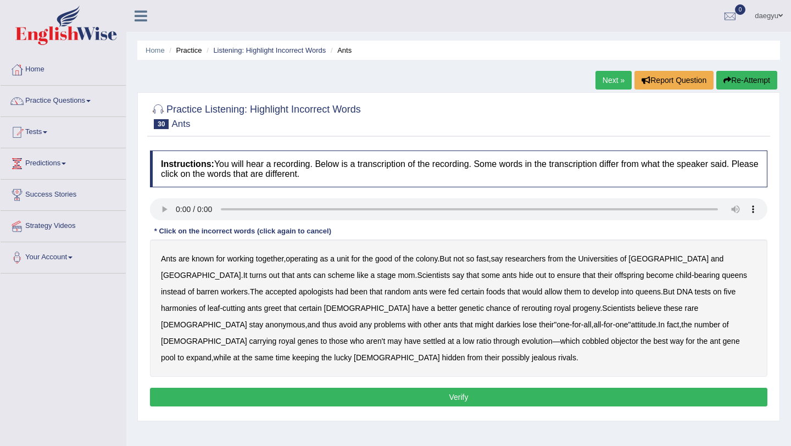
click at [299, 293] on b "apologists" at bounding box center [316, 291] width 35 height 9
click at [197, 304] on b "harmonies" at bounding box center [179, 308] width 36 height 9
click at [496, 321] on b "darkies" at bounding box center [508, 324] width 25 height 9
click at [611, 342] on b "objector" at bounding box center [624, 341] width 27 height 9
click at [478, 348] on div "Ants are known for working together , operating as a unit for the good of the c…" at bounding box center [459, 308] width 618 height 137
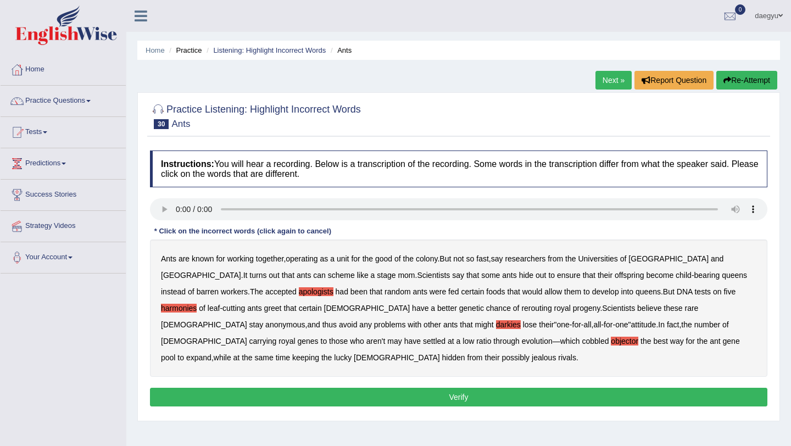
click at [478, 347] on div "Ants are known for working together , operating as a unit for the good of the c…" at bounding box center [459, 308] width 618 height 137
click at [479, 347] on div "Ants are known for working together , operating as a unit for the good of the c…" at bounding box center [459, 308] width 618 height 137
click at [231, 353] on b "while" at bounding box center [223, 357] width 18 height 9
click at [483, 390] on button "Verify" at bounding box center [459, 397] width 618 height 19
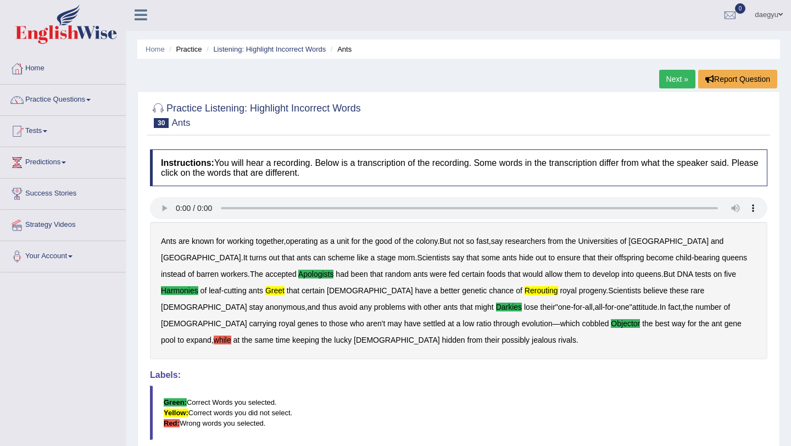
scroll to position [1, 0]
click at [304, 44] on ul "Home Practice Listening: Highlight Incorrect Words Ants" at bounding box center [458, 49] width 643 height 19
click at [303, 54] on li "Listening: Highlight Incorrect Words" at bounding box center [265, 50] width 122 height 10
click at [306, 54] on li "Listening: Highlight Incorrect Words" at bounding box center [265, 50] width 122 height 10
click at [308, 53] on link "Listening: Highlight Incorrect Words" at bounding box center [269, 50] width 113 height 8
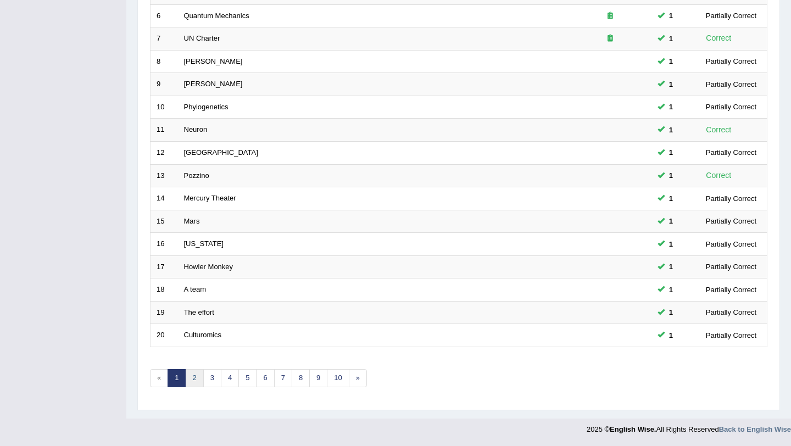
click at [189, 384] on link "2" at bounding box center [194, 378] width 18 height 18
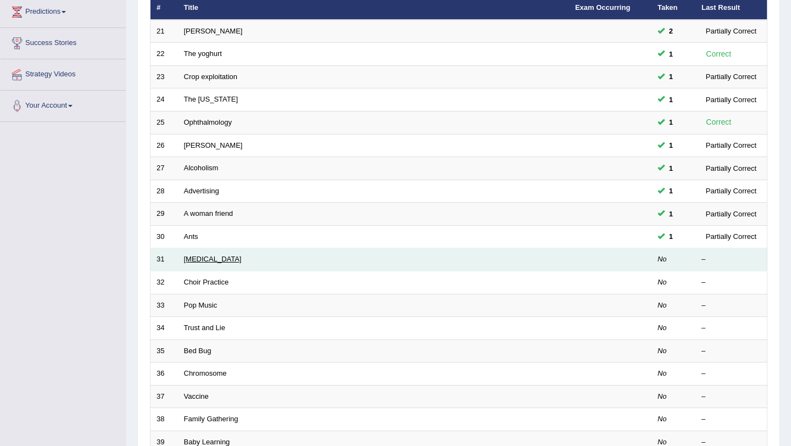
click at [194, 262] on link "[MEDICAL_DATA]" at bounding box center [213, 259] width 58 height 8
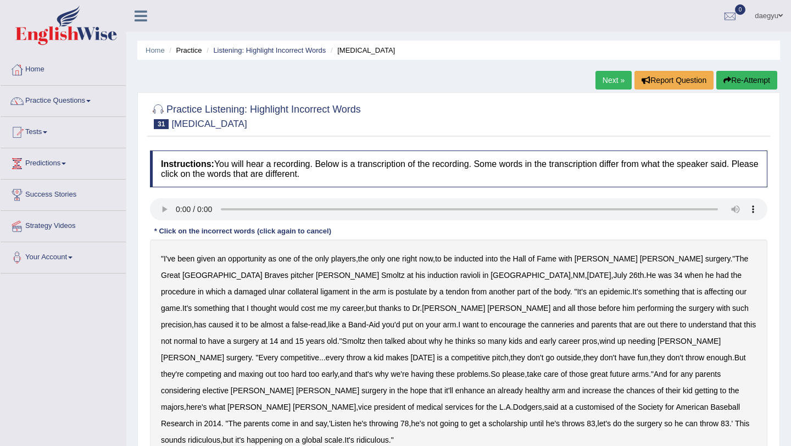
scroll to position [58, 0]
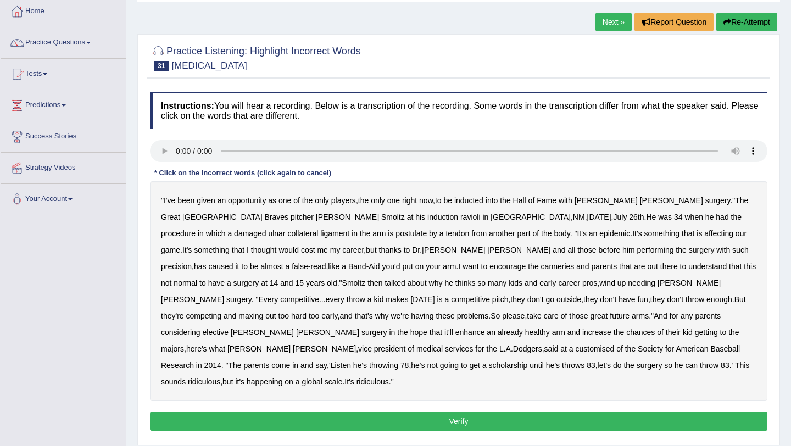
click at [461, 215] on b "ravioli" at bounding box center [471, 217] width 20 height 9
click at [396, 237] on b "postulate" at bounding box center [411, 233] width 31 height 9
click at [541, 270] on b "canneries" at bounding box center [558, 266] width 34 height 9
click at [614, 345] on b "customised" at bounding box center [594, 349] width 39 height 9
click at [683, 412] on button "Verify" at bounding box center [459, 421] width 618 height 19
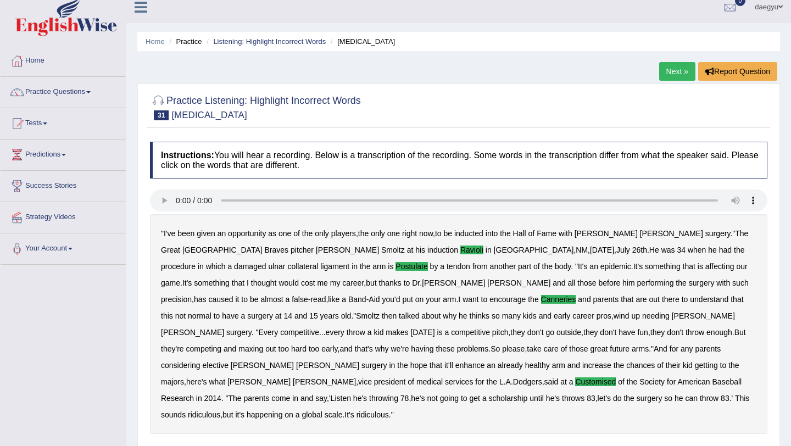
scroll to position [0, 0]
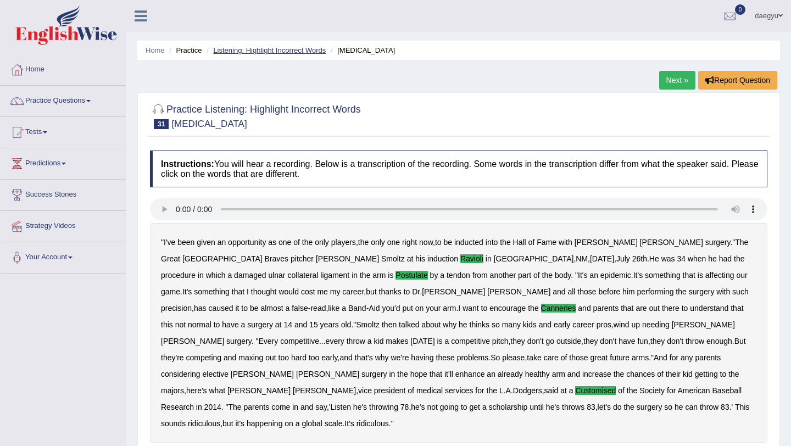
click at [316, 47] on link "Listening: Highlight Incorrect Words" at bounding box center [269, 50] width 113 height 8
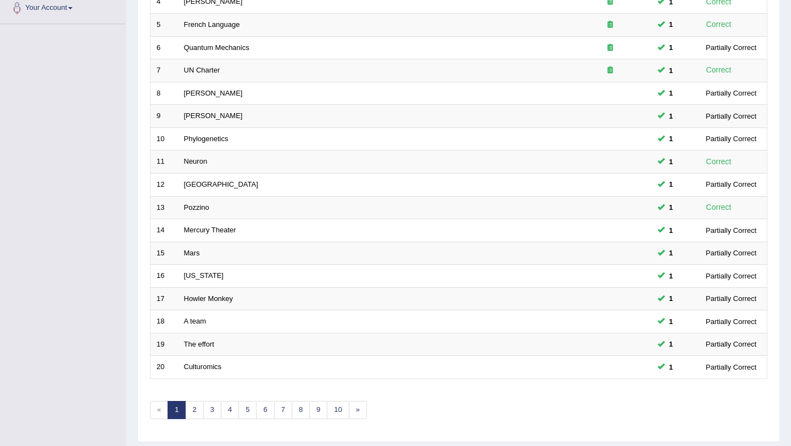
scroll to position [281, 0]
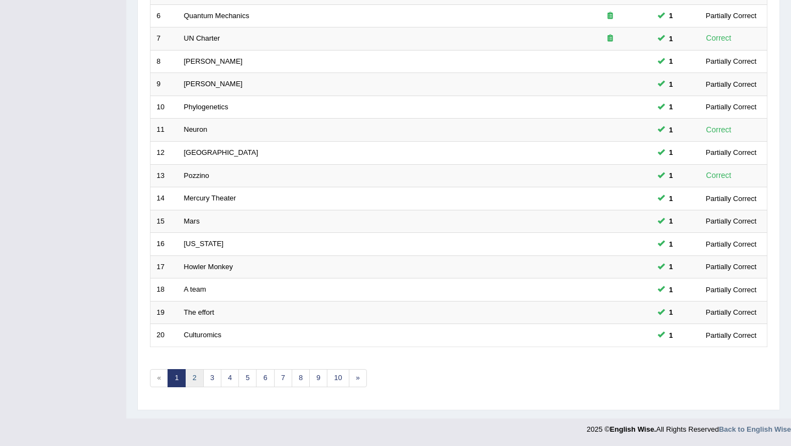
click at [194, 375] on link "2" at bounding box center [194, 378] width 18 height 18
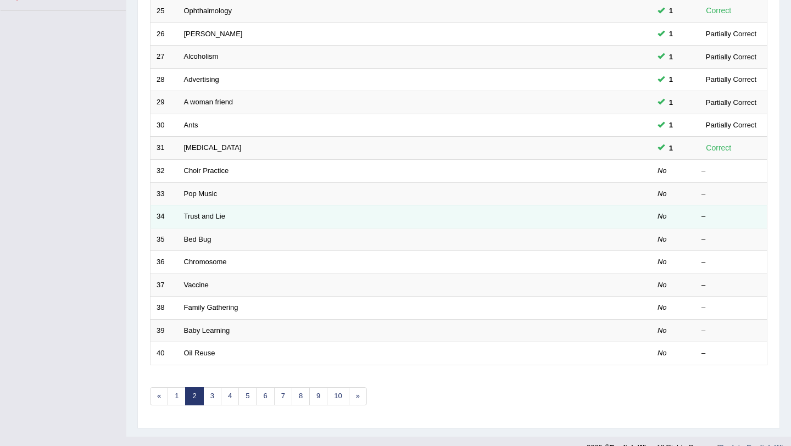
scroll to position [281, 0]
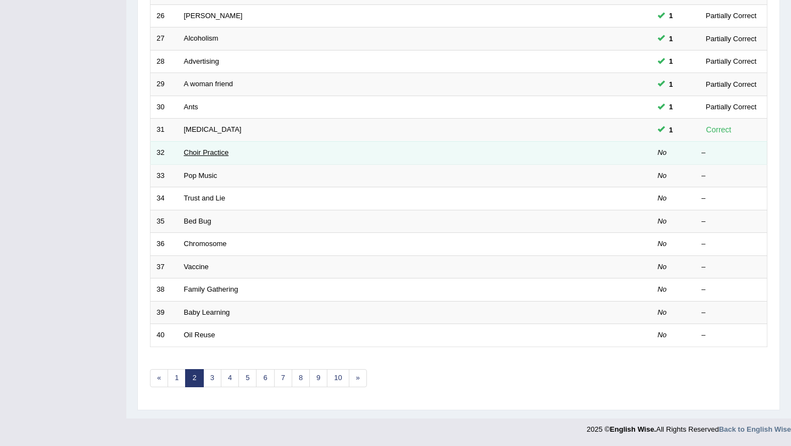
click at [223, 148] on link "Choir Practice" at bounding box center [206, 152] width 45 height 8
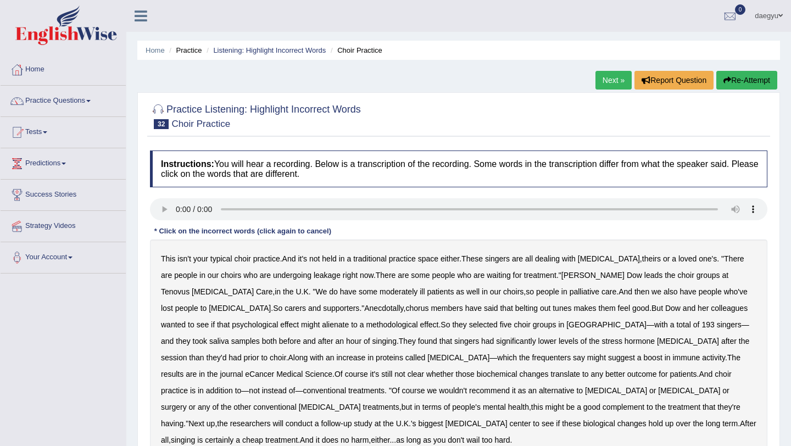
click at [169, 182] on h4 "Instructions: You will hear a recording. Below is a transcription of the record…" at bounding box center [459, 169] width 618 height 37
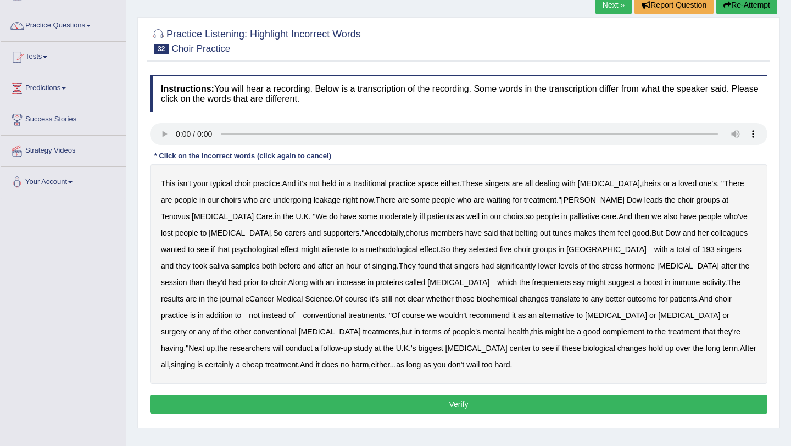
scroll to position [82, 0]
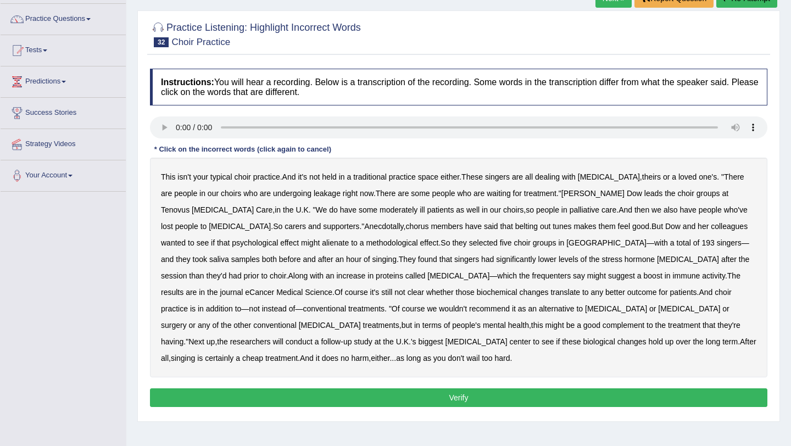
click at [314, 191] on b "leakage" at bounding box center [327, 193] width 27 height 9
click at [380, 209] on b "moderately" at bounding box center [399, 210] width 38 height 9
click at [666, 229] on b "Dow" at bounding box center [673, 226] width 15 height 9
click at [322, 246] on b "alienate" at bounding box center [335, 243] width 27 height 9
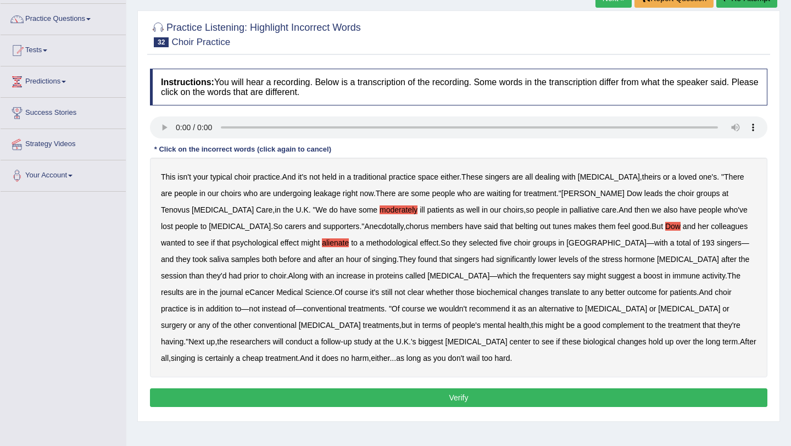
click at [366, 243] on b "methodological" at bounding box center [392, 243] width 52 height 9
click at [322, 245] on b "alienate" at bounding box center [335, 243] width 27 height 9
click at [322, 244] on b "alienate" at bounding box center [335, 243] width 27 height 9
click at [485, 387] on div "Instructions: You will hear a recording. Below is a transcription of the record…" at bounding box center [458, 239] width 623 height 353
click at [485, 392] on button "Verify" at bounding box center [459, 398] width 618 height 19
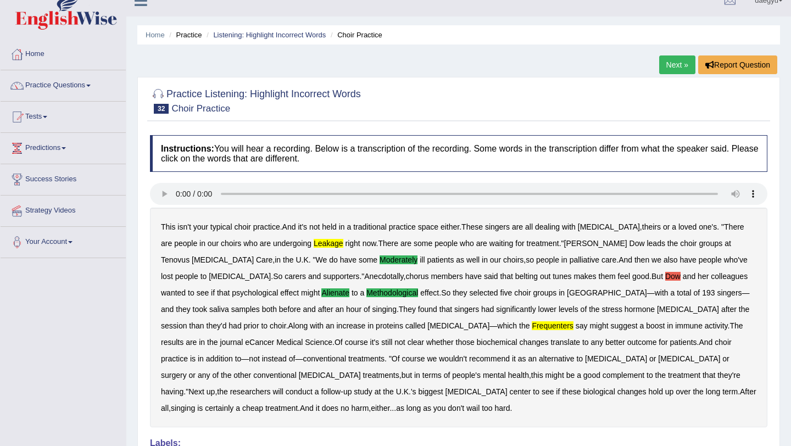
scroll to position [0, 0]
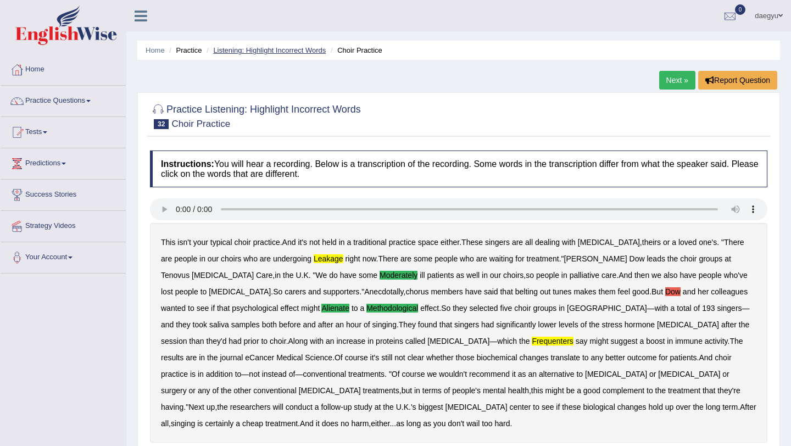
click at [264, 48] on link "Listening: Highlight Incorrect Words" at bounding box center [269, 50] width 113 height 8
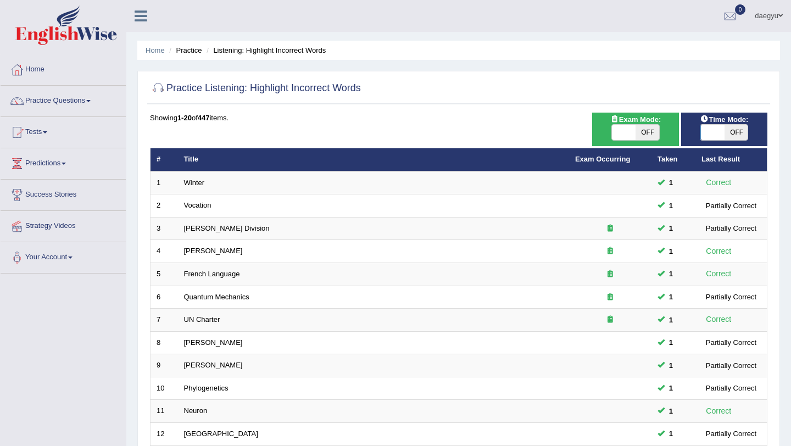
scroll to position [281, 0]
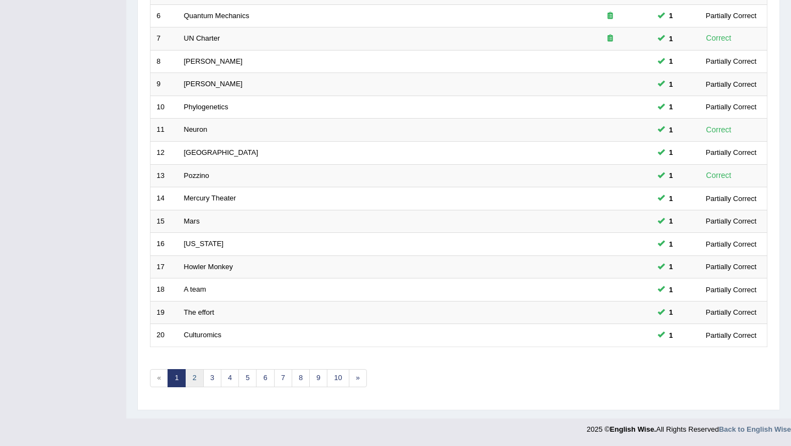
click at [196, 380] on link "2" at bounding box center [194, 378] width 18 height 18
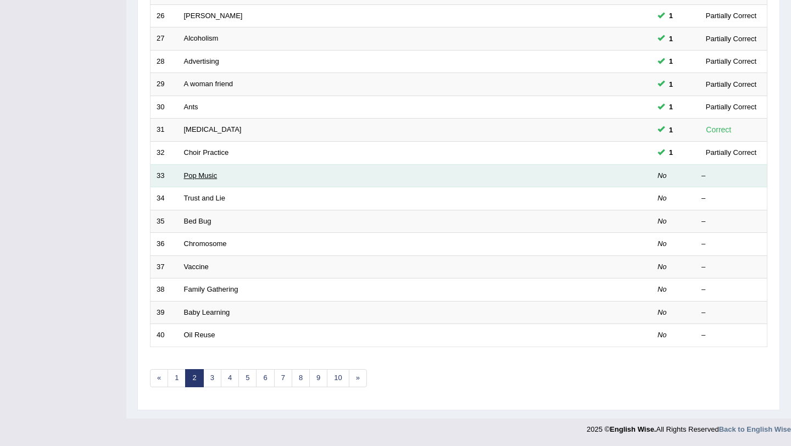
click at [208, 171] on link "Pop Music" at bounding box center [201, 175] width 34 height 8
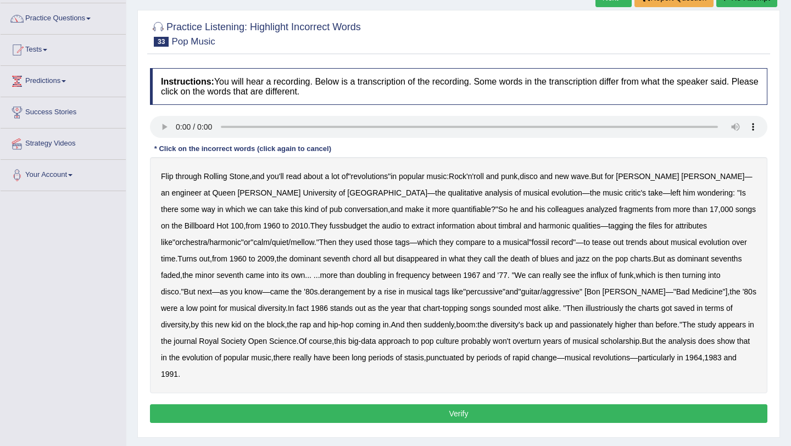
scroll to position [93, 0]
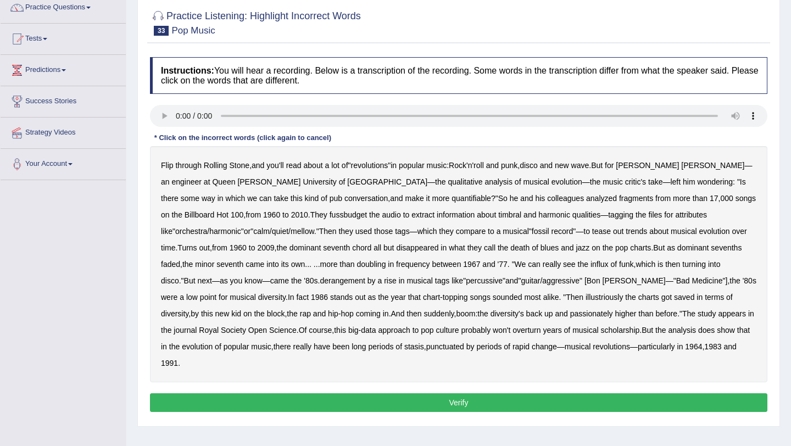
click at [330, 200] on b "pub" at bounding box center [336, 198] width 13 height 9
click at [330, 214] on b "fussbudget" at bounding box center [349, 214] width 38 height 9
click at [320, 285] on b "derangement" at bounding box center [343, 280] width 46 height 9
click at [521, 282] on b "guitar" at bounding box center [530, 280] width 19 height 9
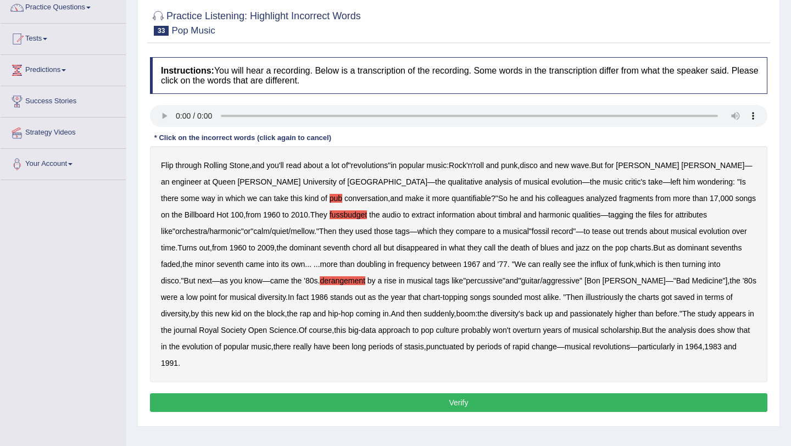
click at [542, 282] on b "aggressive" at bounding box center [560, 280] width 37 height 9
click at [486, 282] on div "Flip through Rolling Stone , and you'll read about a lot of " revolutions " in …" at bounding box center [459, 264] width 618 height 236
click at [521, 282] on b "guitar" at bounding box center [530, 280] width 19 height 9
click at [542, 282] on b "aggressive" at bounding box center [560, 280] width 37 height 9
click at [521, 282] on b "guitar" at bounding box center [530, 280] width 19 height 9
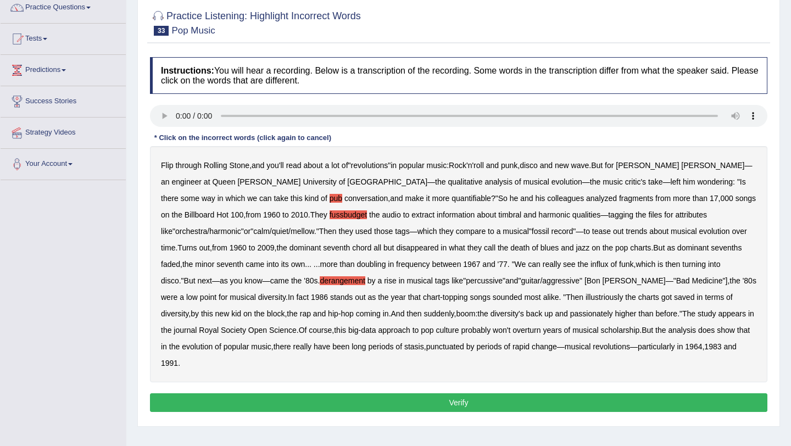
click at [587, 280] on b "Bon" at bounding box center [594, 280] width 14 height 9
click at [586, 296] on b "illustriously" at bounding box center [604, 297] width 37 height 9
click at [570, 309] on b "passionately" at bounding box center [591, 313] width 43 height 9
click at [501, 393] on button "Verify" at bounding box center [459, 402] width 618 height 19
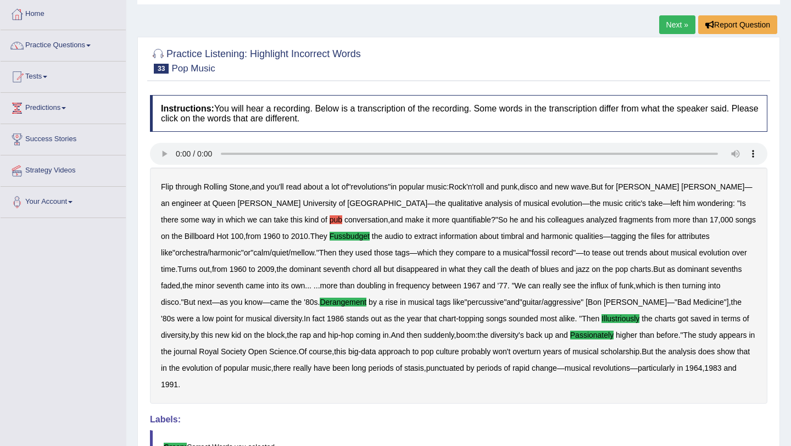
scroll to position [39, 0]
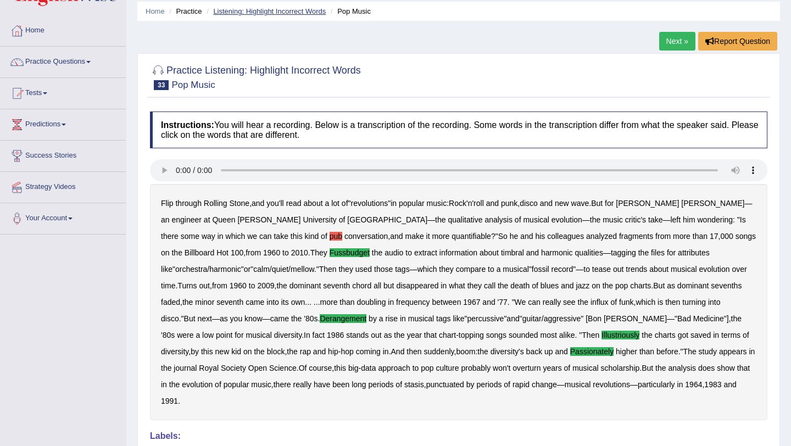
click at [268, 8] on link "Listening: Highlight Incorrect Words" at bounding box center [269, 11] width 113 height 8
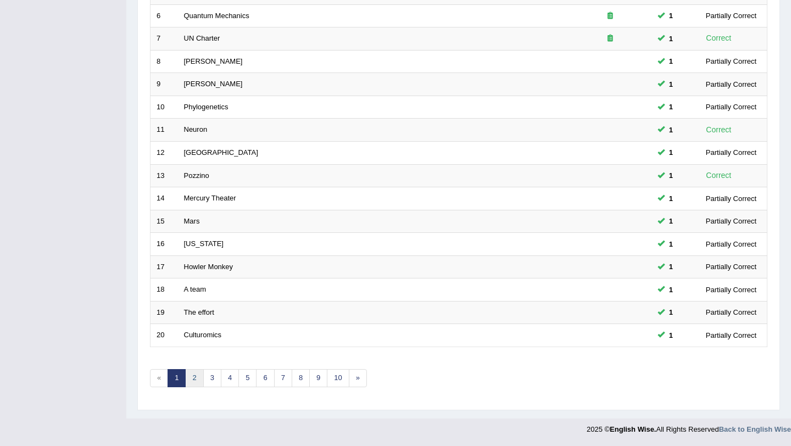
click at [196, 383] on link "2" at bounding box center [194, 378] width 18 height 18
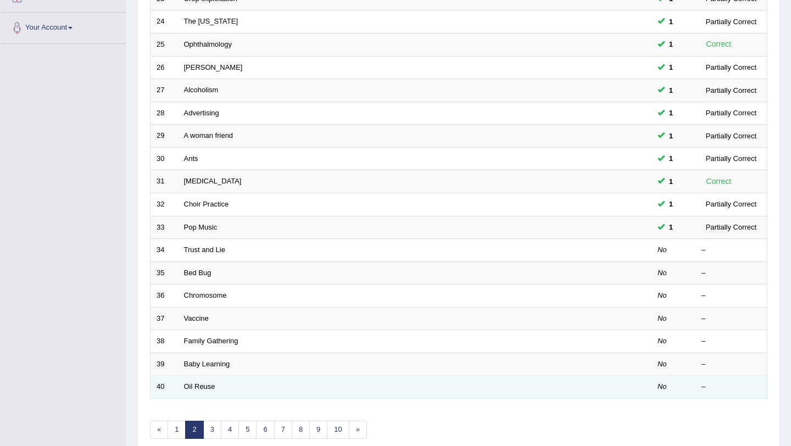
scroll to position [281, 0]
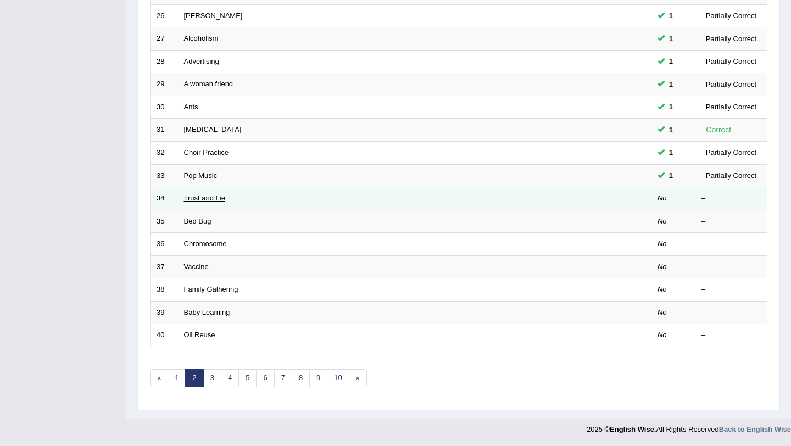
click at [212, 196] on link "Trust and Lie" at bounding box center [204, 198] width 41 height 8
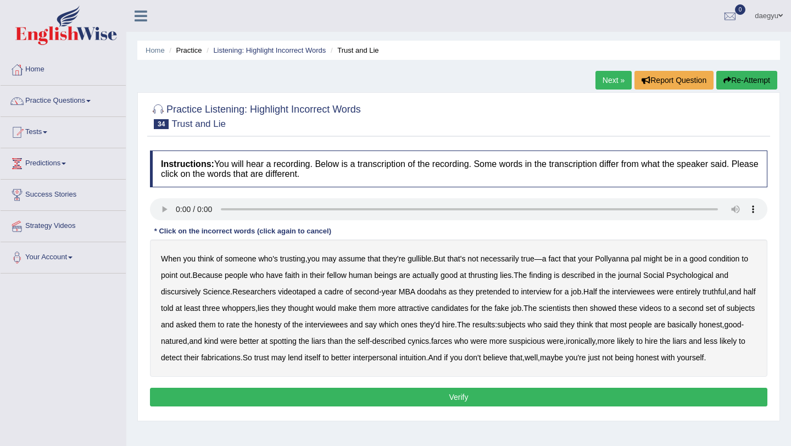
click at [485, 275] on b "thrusting" at bounding box center [484, 275] width 30 height 9
click at [173, 296] on b "discursively" at bounding box center [181, 291] width 40 height 9
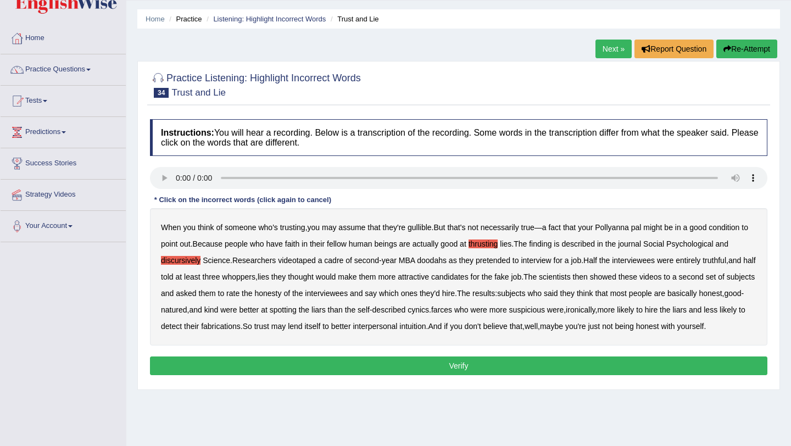
scroll to position [40, 0]
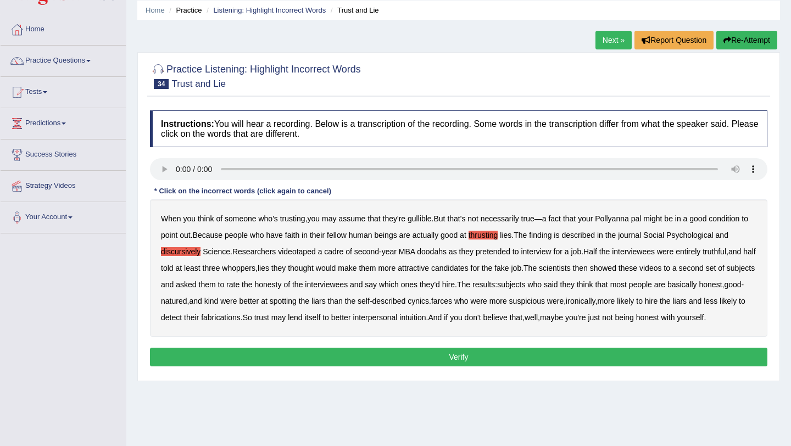
click at [503, 295] on div "When you think of someone who's trusting , you may assume that they're gullible…" at bounding box center [459, 267] width 618 height 137
click at [469, 298] on b "who" at bounding box center [462, 301] width 14 height 9
click at [515, 293] on div "When you think of someone who's trusting , you may assume that they're gullible…" at bounding box center [459, 267] width 618 height 137
click at [511, 298] on div "When you think of someone who's trusting , you may assume that they're gullible…" at bounding box center [459, 267] width 618 height 137
click at [452, 298] on b "farces" at bounding box center [441, 301] width 21 height 9
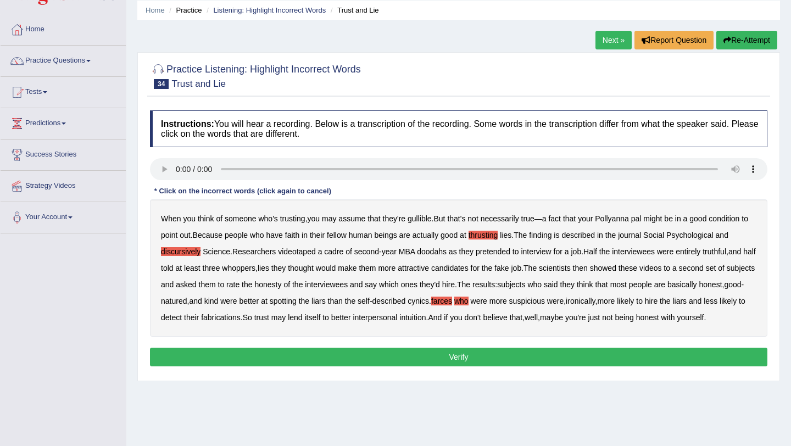
click at [512, 367] on button "Verify" at bounding box center [459, 357] width 618 height 19
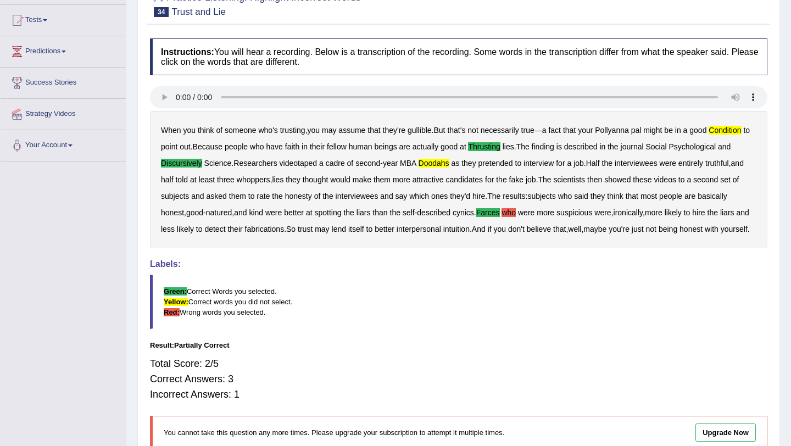
scroll to position [0, 0]
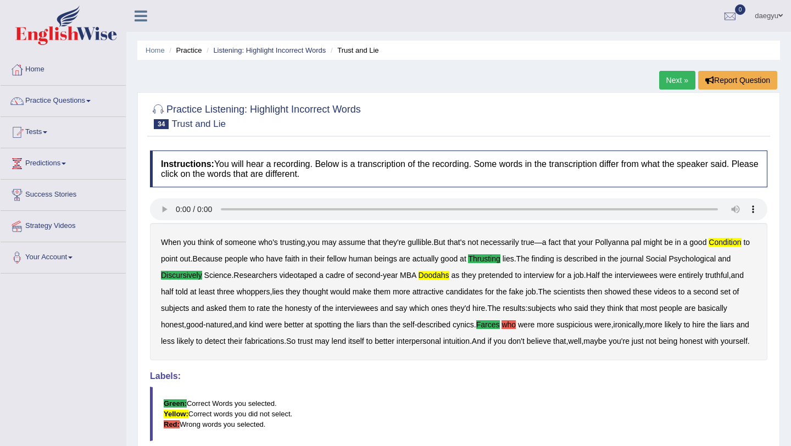
click at [307, 58] on ul "Home Practice Listening: Highlight Incorrect Words Trust and Lie" at bounding box center [458, 50] width 643 height 19
click at [319, 45] on li "Listening: Highlight Incorrect Words" at bounding box center [265, 50] width 122 height 10
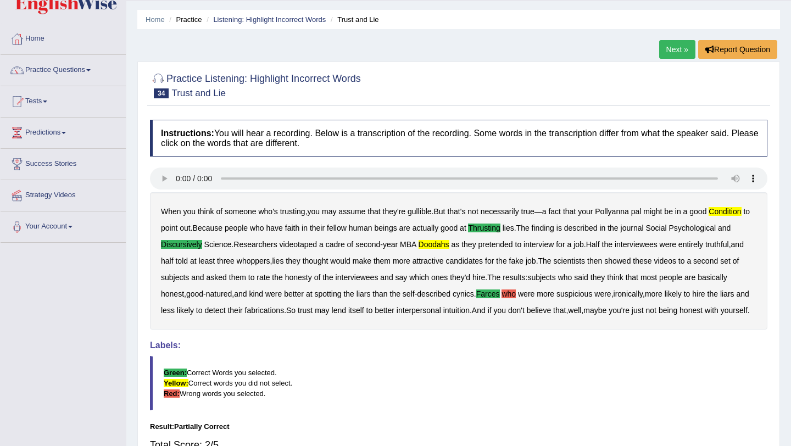
scroll to position [35, 0]
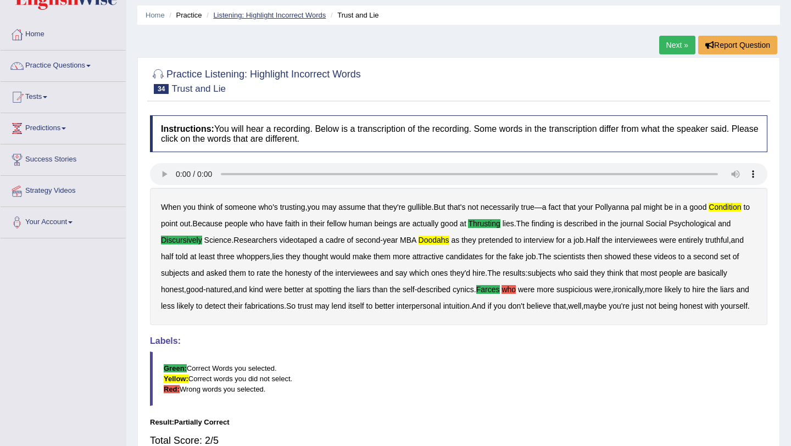
click at [312, 12] on link "Listening: Highlight Incorrect Words" at bounding box center [269, 15] width 113 height 8
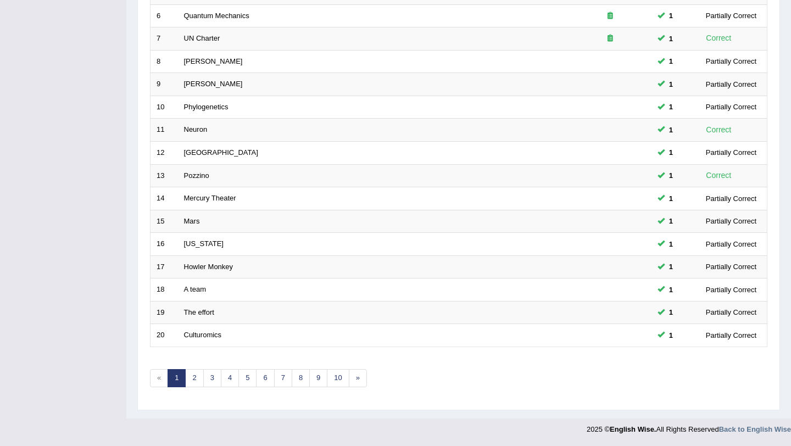
click at [191, 387] on div "Showing 1-20 of 447 items. # Title Exam Occurring Taken Last Result 1 Winter 1 …" at bounding box center [459, 116] width 618 height 570
click at [191, 384] on link "2" at bounding box center [194, 378] width 18 height 18
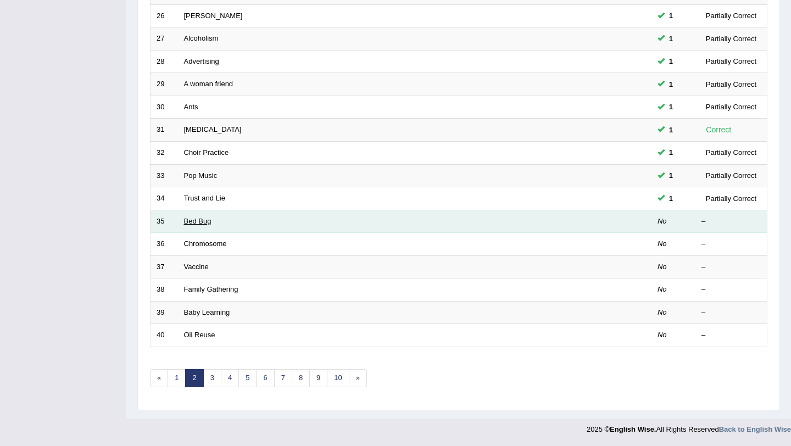
click at [192, 221] on link "Bed Bug" at bounding box center [197, 221] width 27 height 8
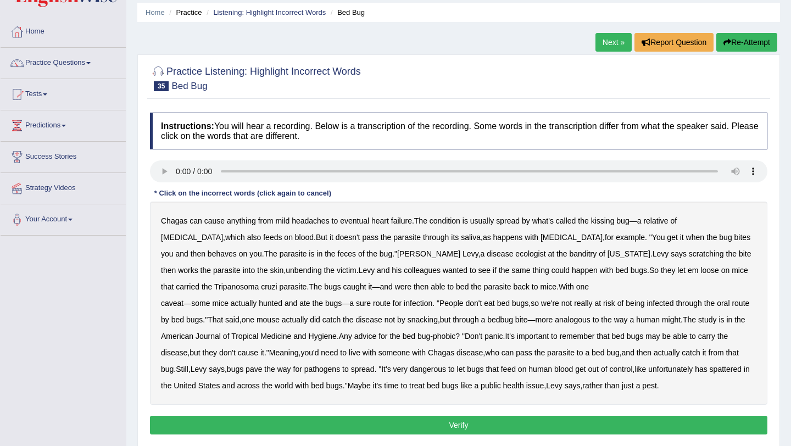
scroll to position [33, 0]
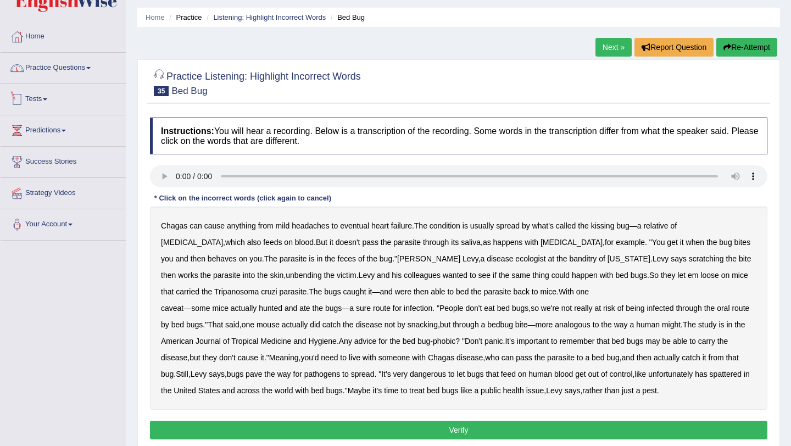
click at [82, 68] on link "Practice Questions" at bounding box center [63, 66] width 125 height 27
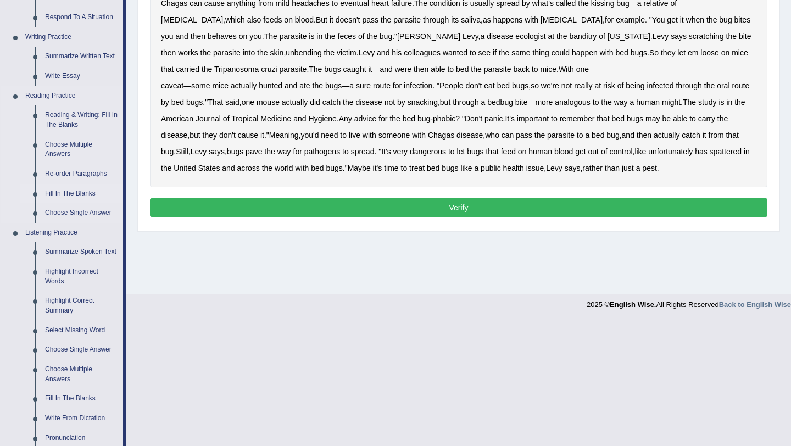
scroll to position [256, 0]
click at [87, 333] on link "Select Missing Word" at bounding box center [81, 330] width 83 height 20
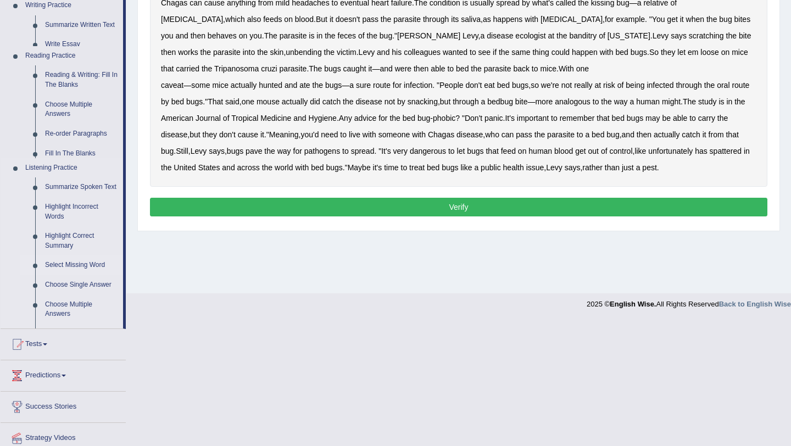
scroll to position [131, 0]
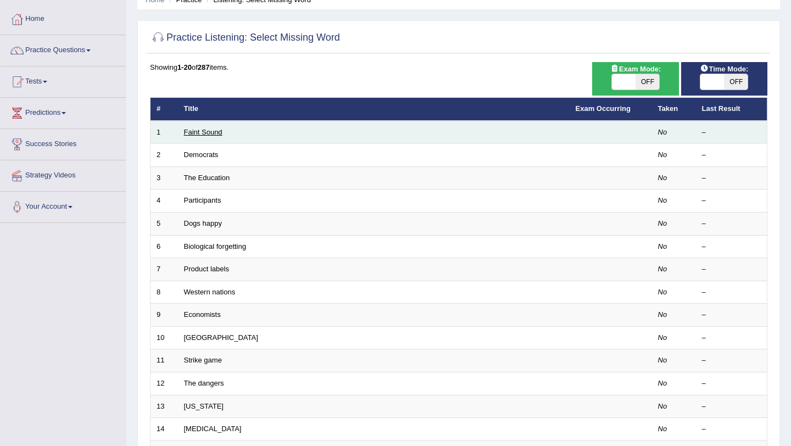
click at [213, 135] on link "Faint Sound" at bounding box center [203, 132] width 38 height 8
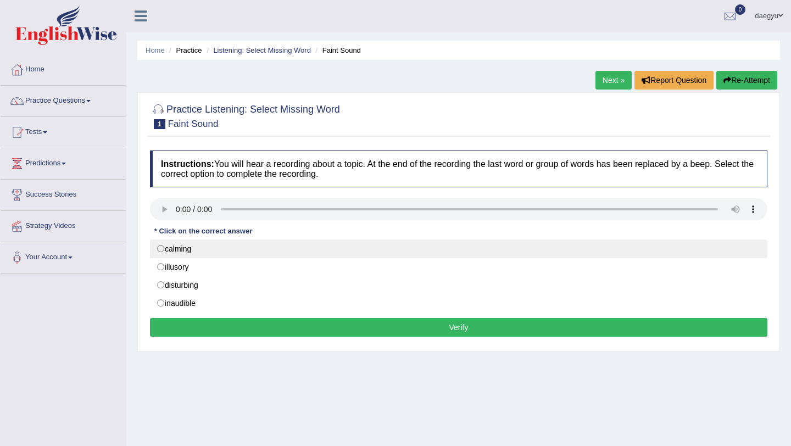
click at [228, 246] on label "calming" at bounding box center [459, 249] width 618 height 19
radio input "true"
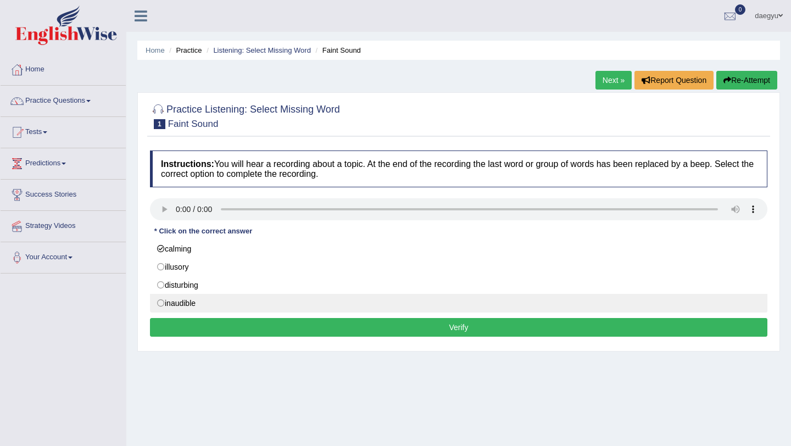
click at [226, 305] on label "inaudible" at bounding box center [459, 303] width 618 height 19
radio input "true"
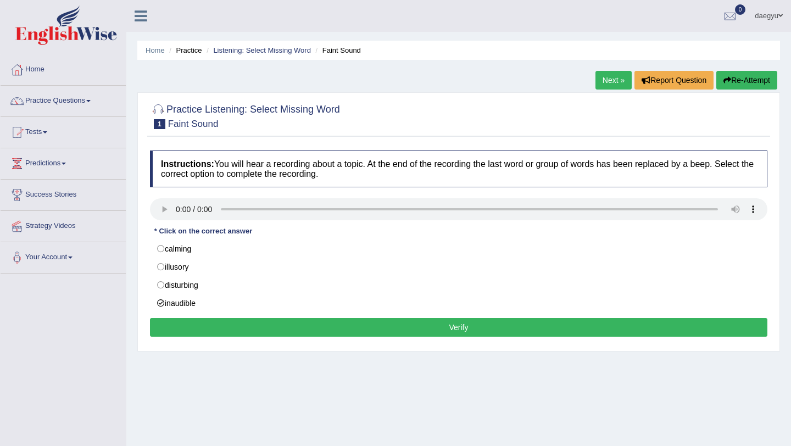
click at [227, 324] on button "Verify" at bounding box center [459, 327] width 618 height 19
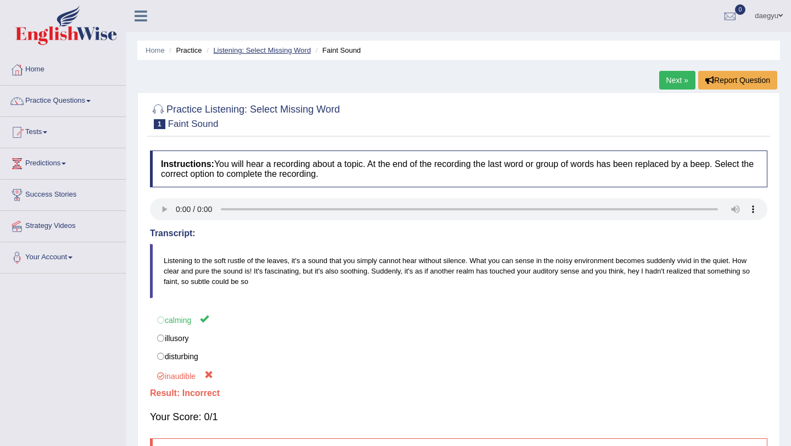
click at [221, 50] on link "Listening: Select Missing Word" at bounding box center [262, 50] width 98 height 8
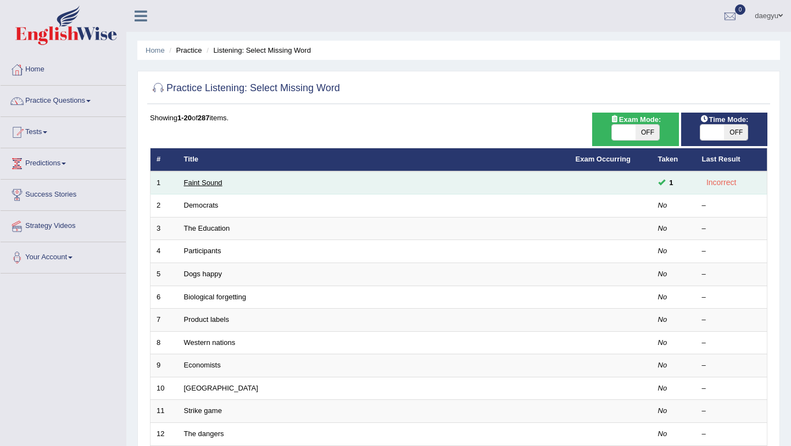
click at [218, 184] on link "Faint Sound" at bounding box center [203, 183] width 38 height 8
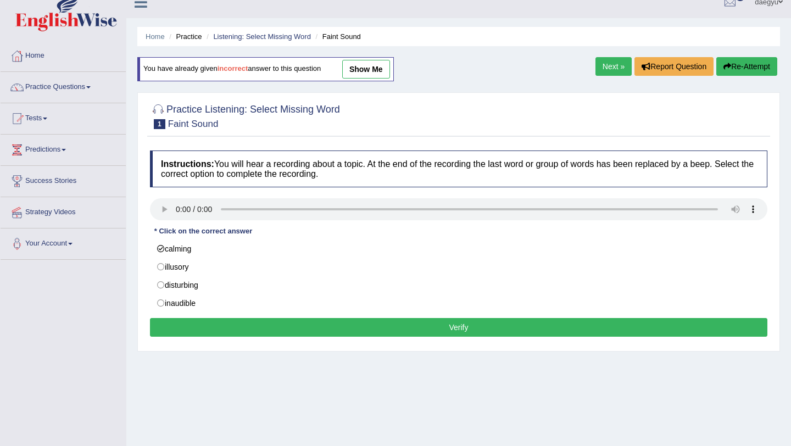
click at [241, 331] on button "Verify" at bounding box center [459, 327] width 618 height 19
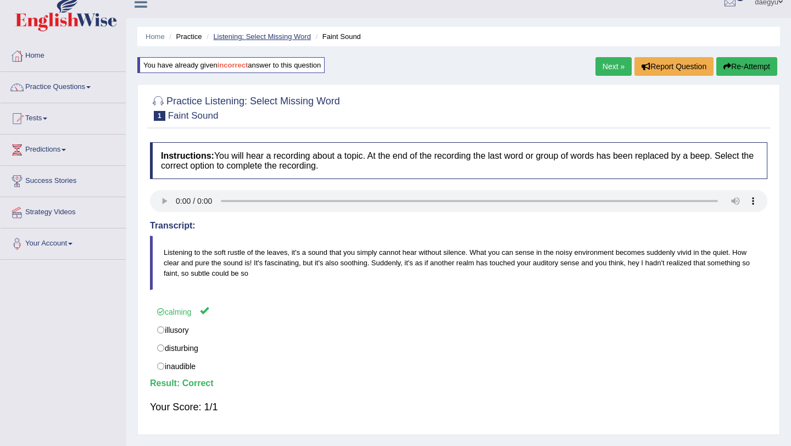
click at [250, 38] on link "Listening: Select Missing Word" at bounding box center [262, 36] width 98 height 8
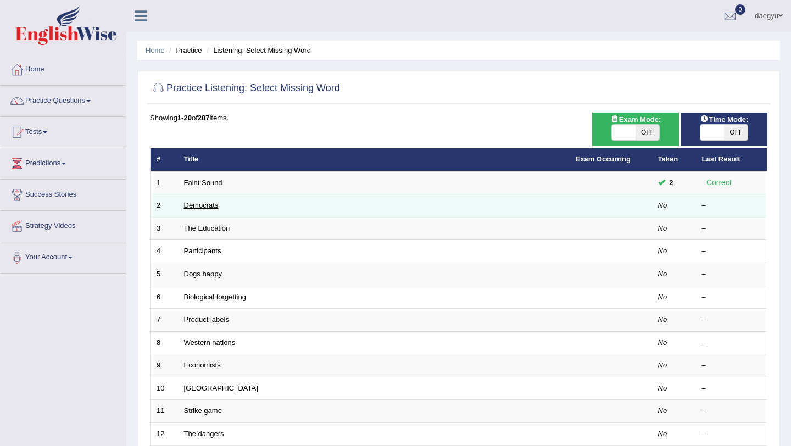
click at [213, 209] on link "Democrats" at bounding box center [201, 205] width 35 height 8
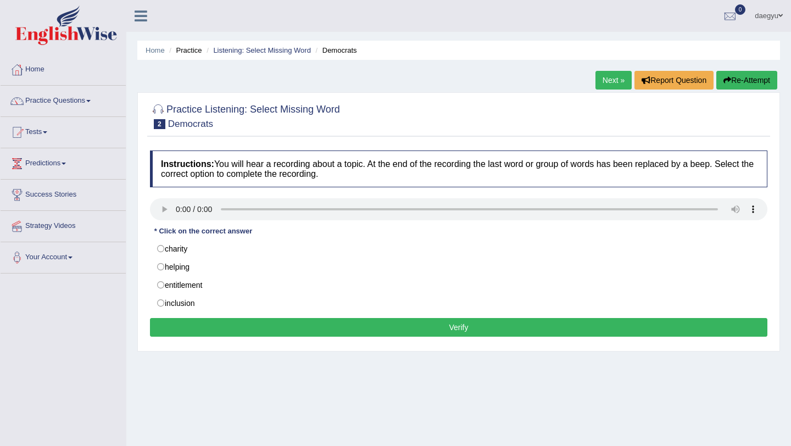
click at [559, 47] on ul "Home Practice Listening: Select Missing Word Democrats" at bounding box center [458, 50] width 643 height 19
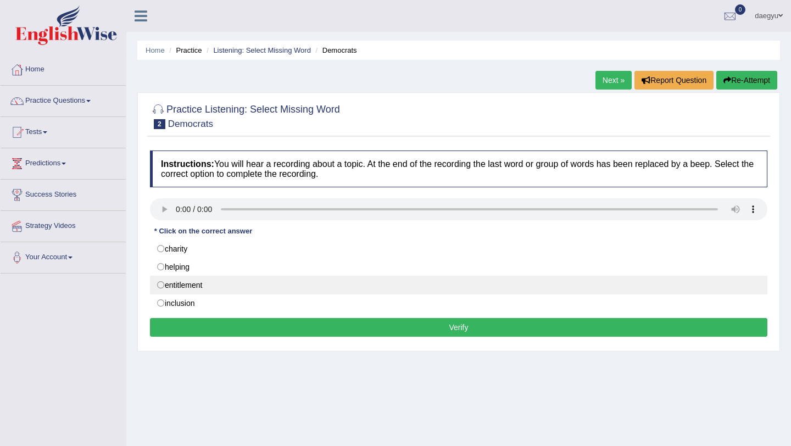
click at [335, 282] on label "entitlement" at bounding box center [459, 285] width 618 height 19
radio input "true"
click at [329, 276] on label "entitlement" at bounding box center [459, 285] width 618 height 19
click at [326, 284] on label "entitlement" at bounding box center [459, 285] width 618 height 19
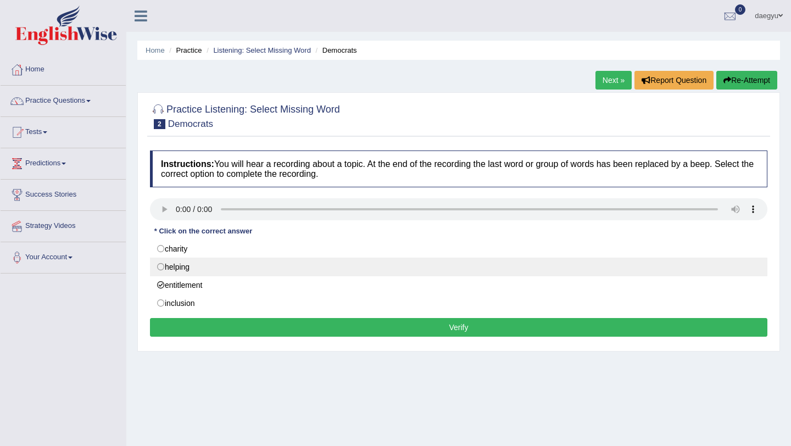
click at [328, 271] on label "helping" at bounding box center [459, 267] width 618 height 19
radio input "true"
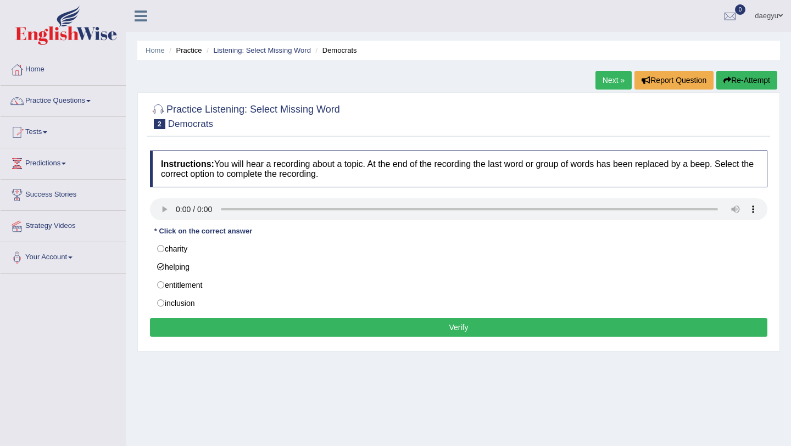
click at [324, 325] on button "Verify" at bounding box center [459, 327] width 618 height 19
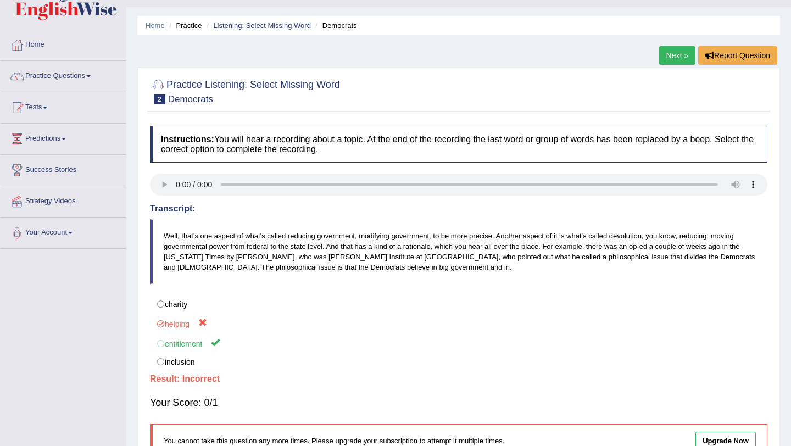
scroll to position [25, 0]
click at [670, 43] on div "Home Practice Listening: Select Missing Word Democrats Next » Report Question P…" at bounding box center [458, 250] width 665 height 550
click at [669, 56] on link "Next »" at bounding box center [677, 55] width 36 height 19
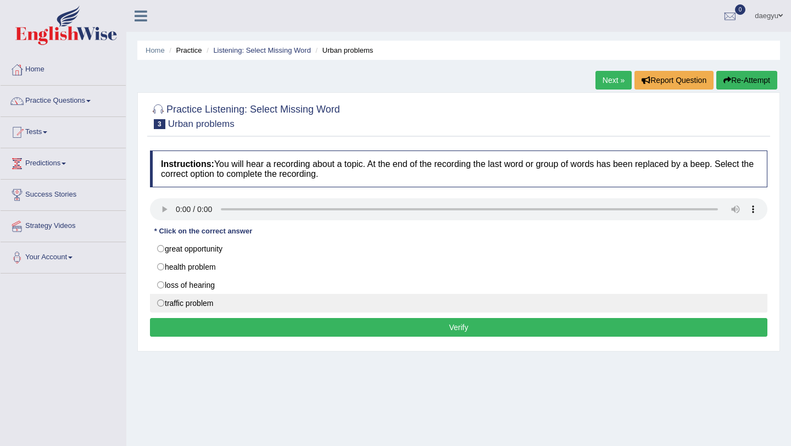
click at [182, 303] on label "traffic problem" at bounding box center [459, 303] width 618 height 19
radio input "true"
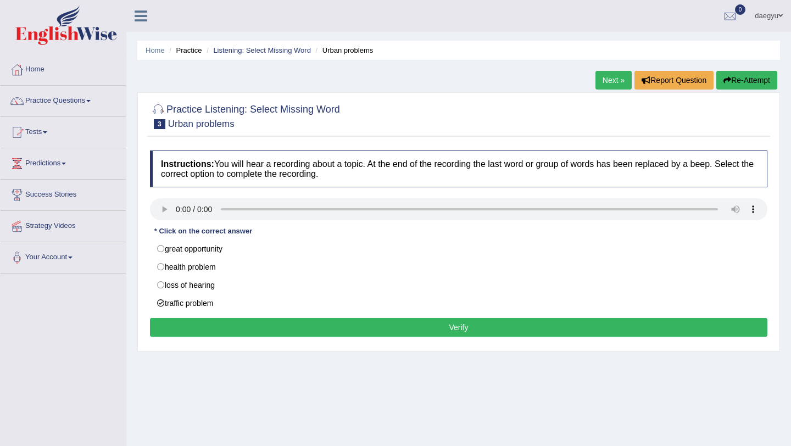
click at [189, 325] on button "Verify" at bounding box center [459, 327] width 618 height 19
